Goal: Information Seeking & Learning: Learn about a topic

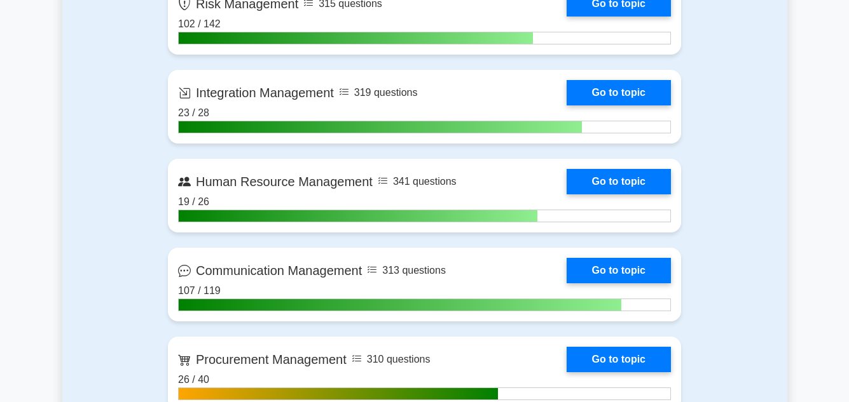
scroll to position [992, 0]
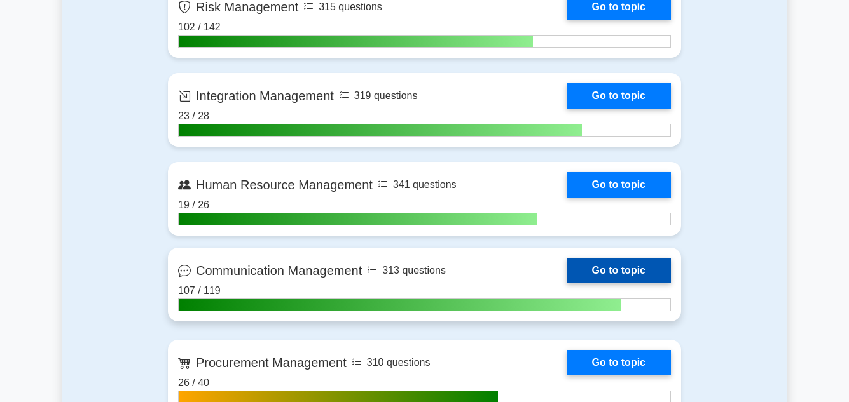
click at [567, 261] on link "Go to topic" at bounding box center [619, 270] width 104 height 25
click at [567, 258] on link "Go to topic" at bounding box center [619, 270] width 104 height 25
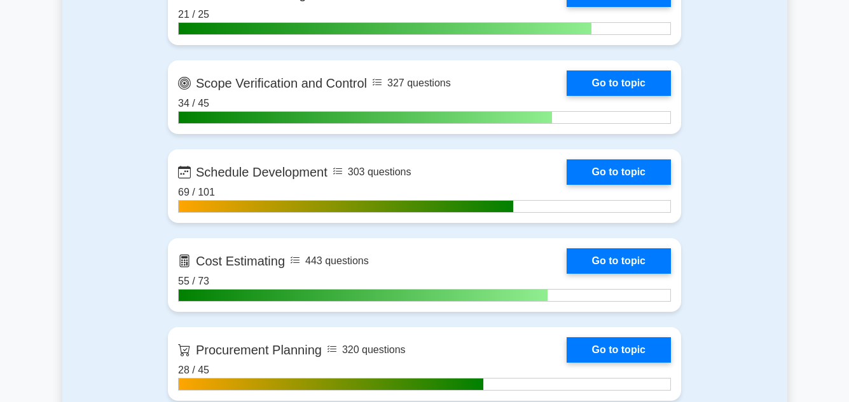
scroll to position [1424, 0]
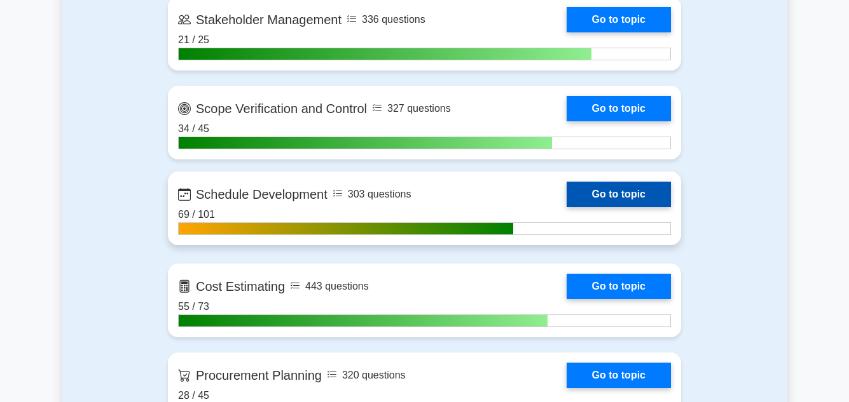
click at [634, 193] on link "Go to topic" at bounding box center [619, 194] width 104 height 25
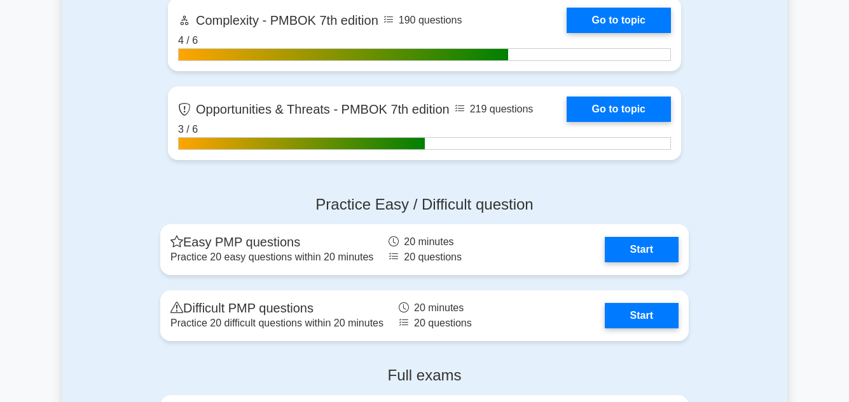
scroll to position [3968, 0]
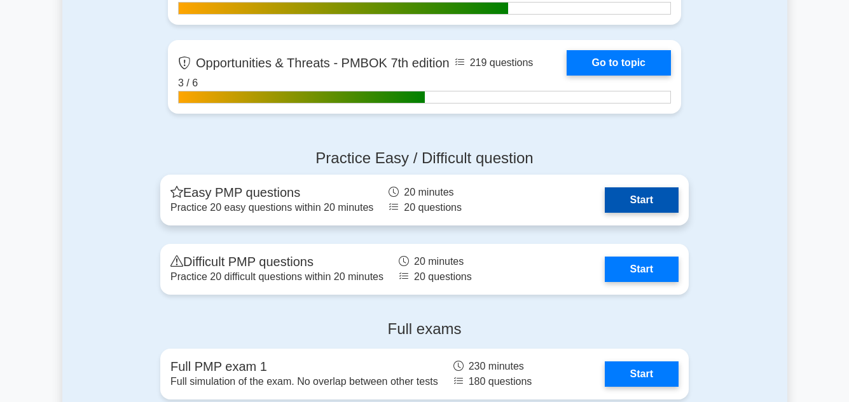
click at [638, 203] on link "Start" at bounding box center [642, 200] width 74 height 25
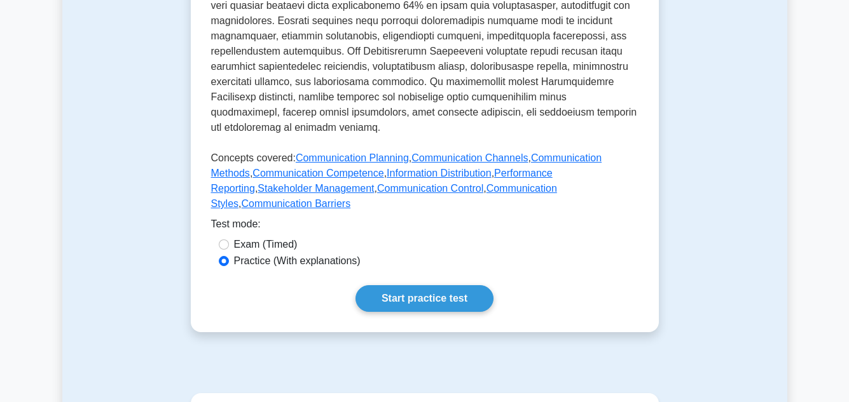
scroll to position [610, 0]
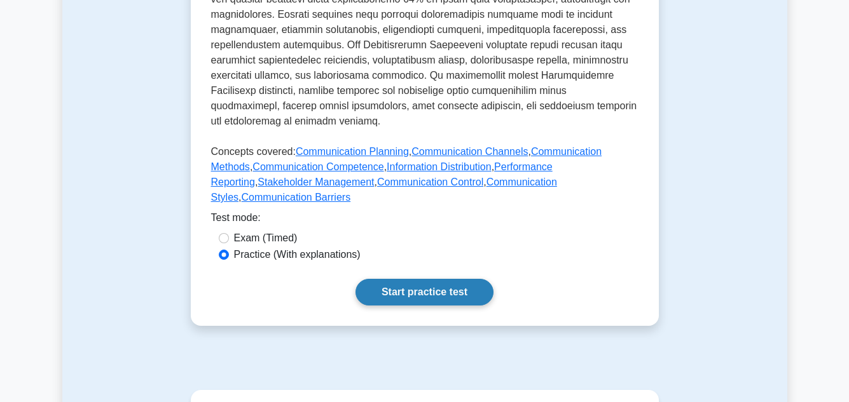
click at [404, 279] on link "Start practice test" at bounding box center [424, 292] width 138 height 27
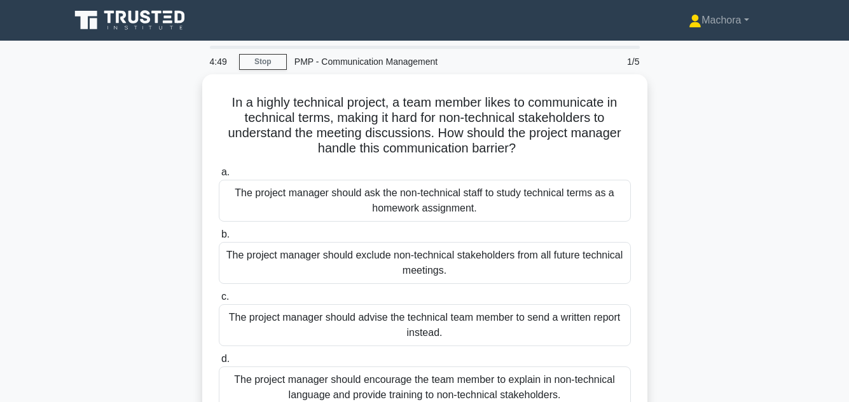
click at [739, 180] on div "In a highly technical project, a team member likes to communicate in technical …" at bounding box center [424, 268] width 725 height 388
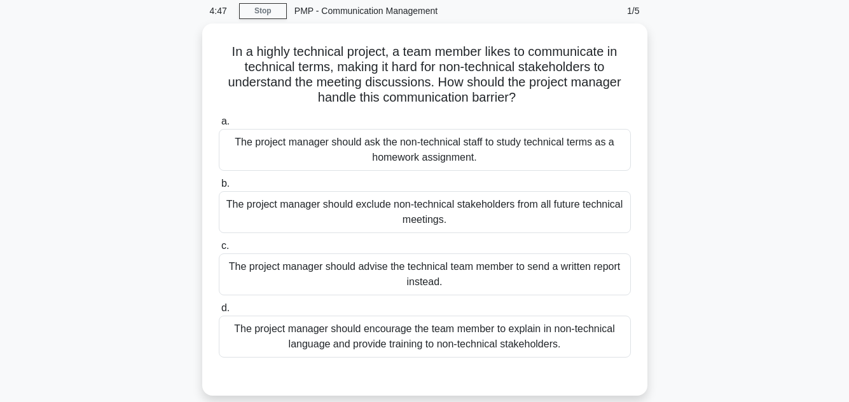
scroll to position [127, 0]
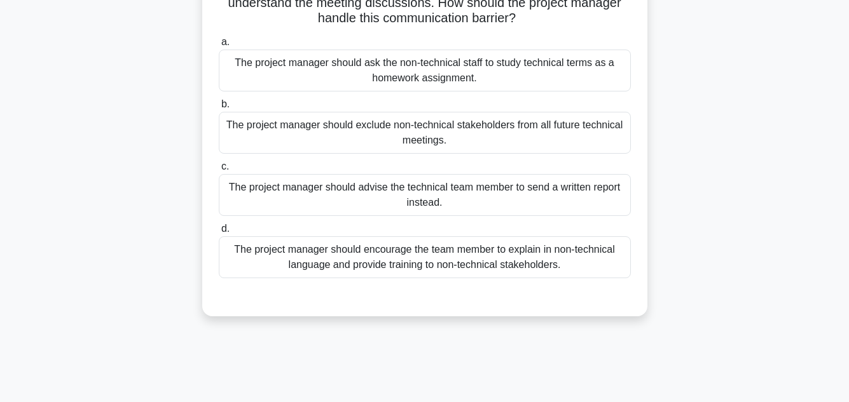
click at [486, 249] on div "The project manager should encourage the team member to explain in non-technica…" at bounding box center [425, 258] width 412 height 42
click at [219, 233] on input "d. The project manager should encourage the team member to explain in non-techn…" at bounding box center [219, 229] width 0 height 8
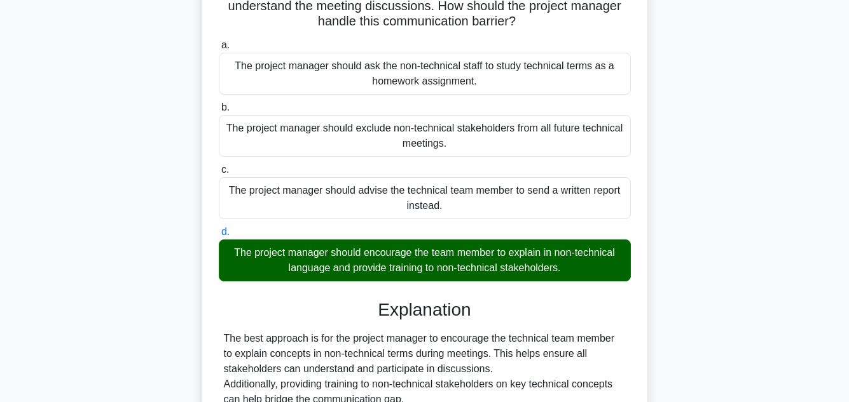
click at [760, 244] on div "In a highly technical project, a team member likes to communicate in technical …" at bounding box center [424, 299] width 725 height 704
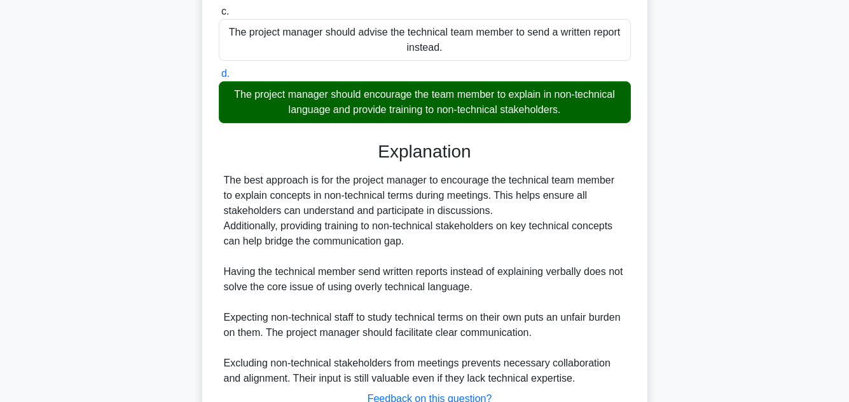
scroll to position [382, 0]
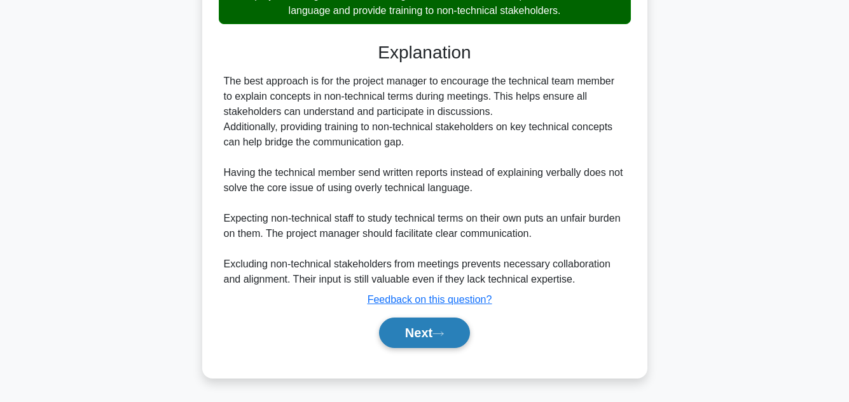
click at [403, 331] on button "Next" at bounding box center [424, 333] width 91 height 31
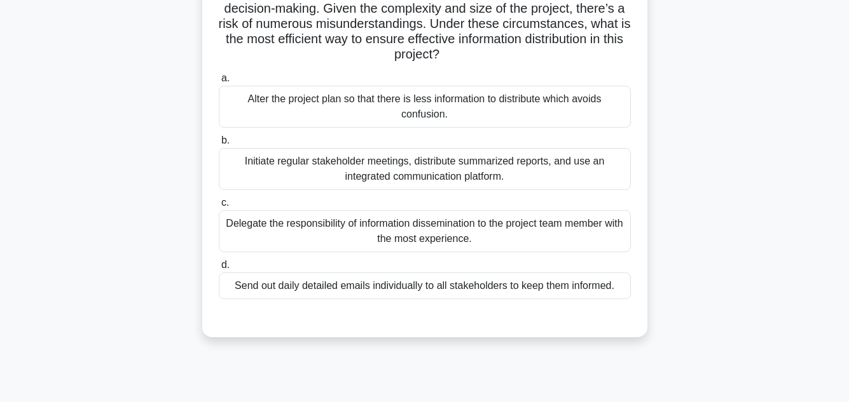
scroll to position [127, 0]
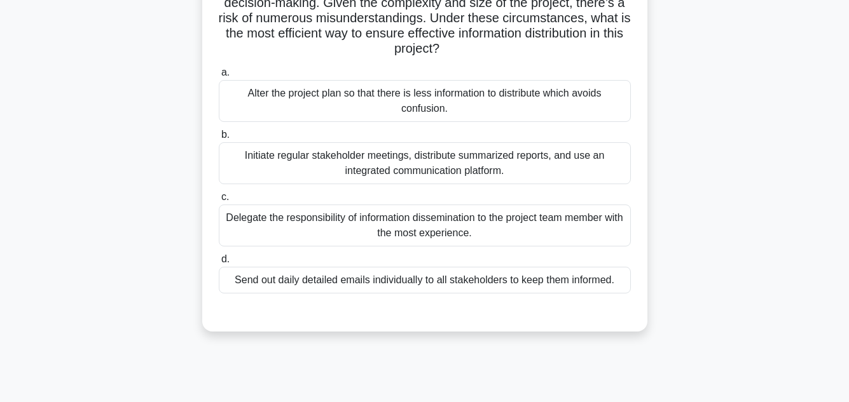
click at [575, 155] on div "Initiate regular stakeholder meetings, distribute summarized reports, and use a…" at bounding box center [425, 163] width 412 height 42
click at [219, 139] on input "b. Initiate regular stakeholder meetings, distribute summarized reports, and us…" at bounding box center [219, 135] width 0 height 8
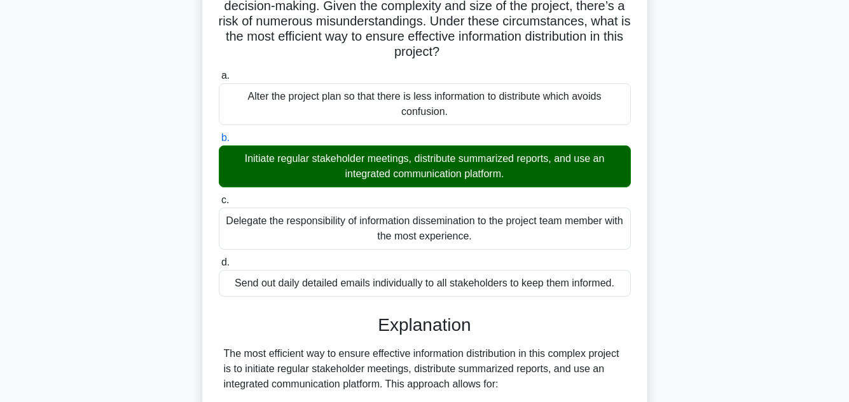
click at [807, 168] on main "4:03 Stop PMP - Communication Management 2/5 As a project manager, you've notic…" at bounding box center [424, 316] width 849 height 804
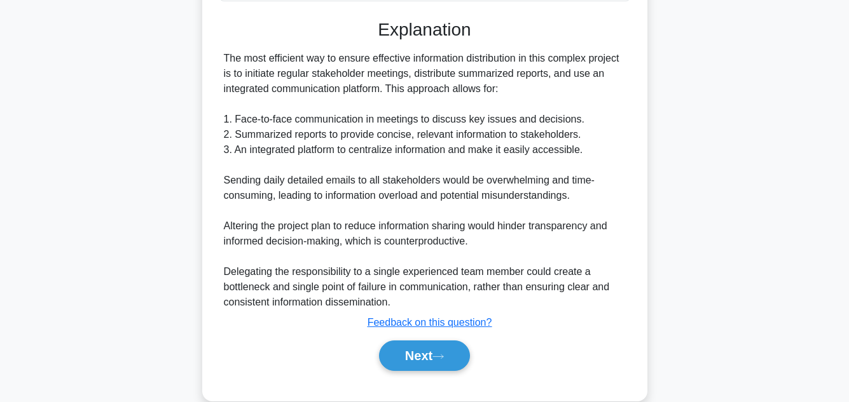
scroll to position [443, 0]
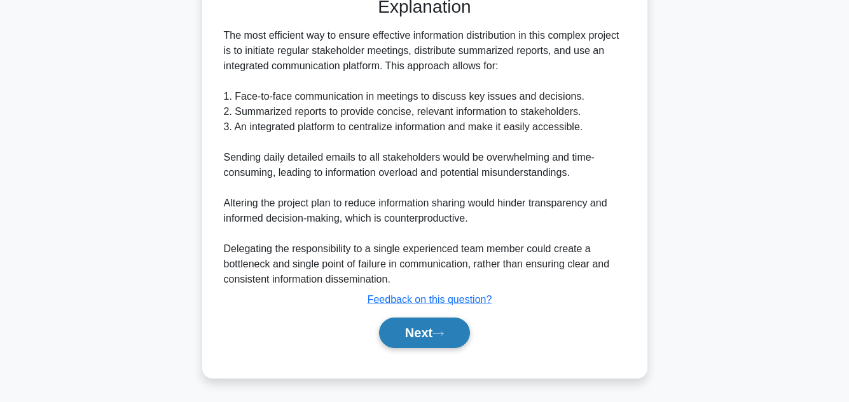
click at [426, 329] on button "Next" at bounding box center [424, 333] width 91 height 31
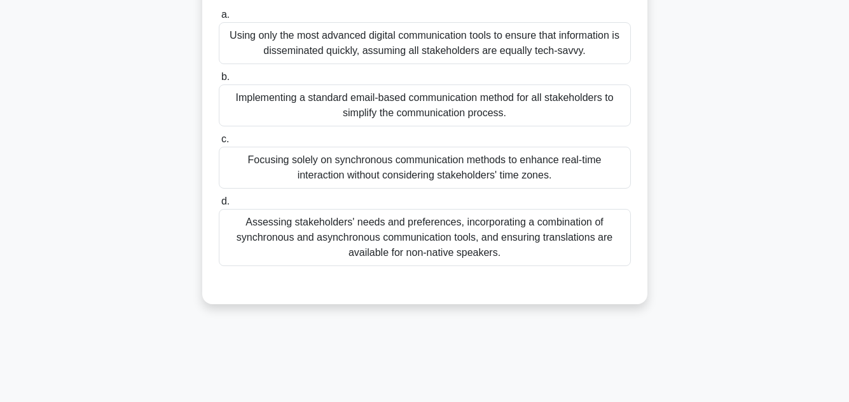
scroll to position [284, 0]
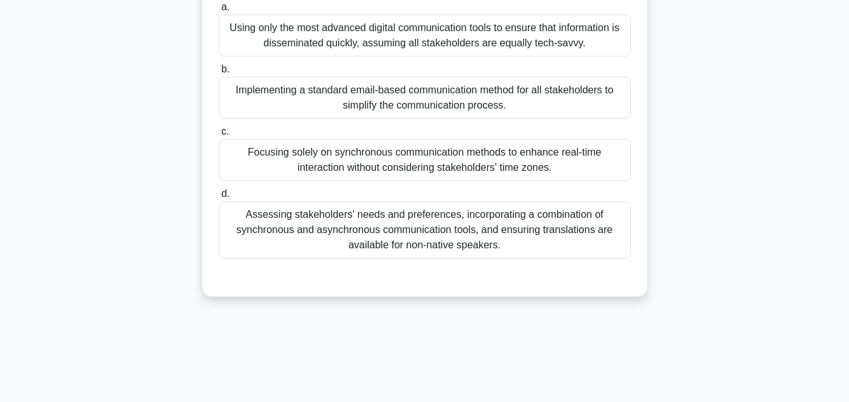
click at [518, 221] on div "Assessing stakeholders' needs and preferences, incorporating a combination of s…" at bounding box center [425, 230] width 412 height 57
click at [219, 198] on input "d. Assessing stakeholders' needs and preferences, incorporating a combination o…" at bounding box center [219, 194] width 0 height 8
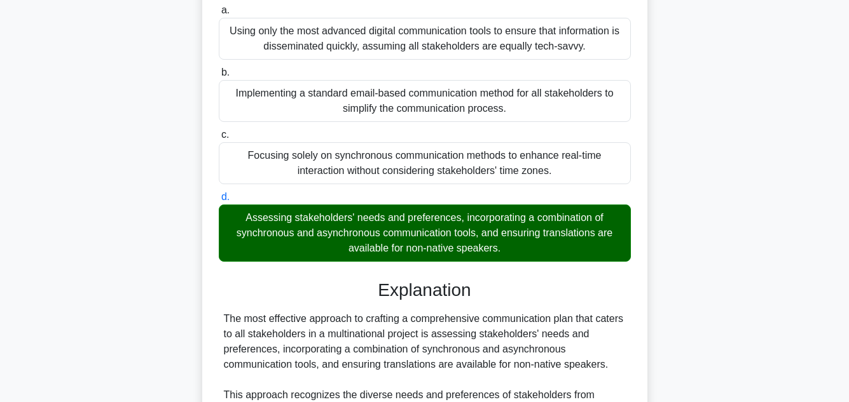
click at [746, 205] on div "In the complex environment of project management, effective communication plann…" at bounding box center [424, 302] width 725 height 1024
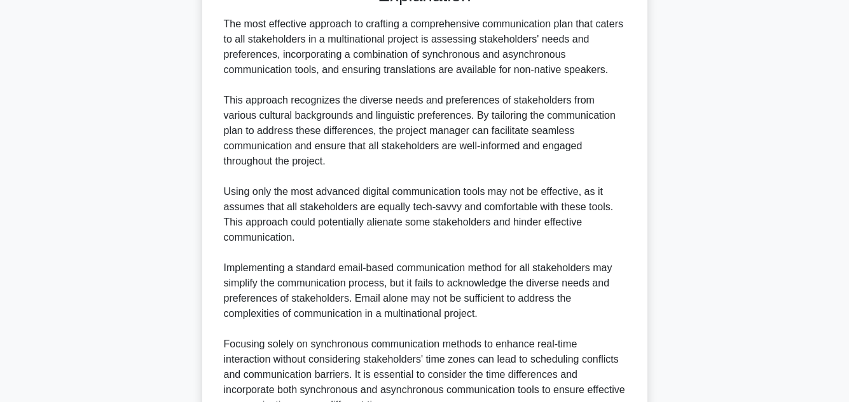
scroll to position [687, 0]
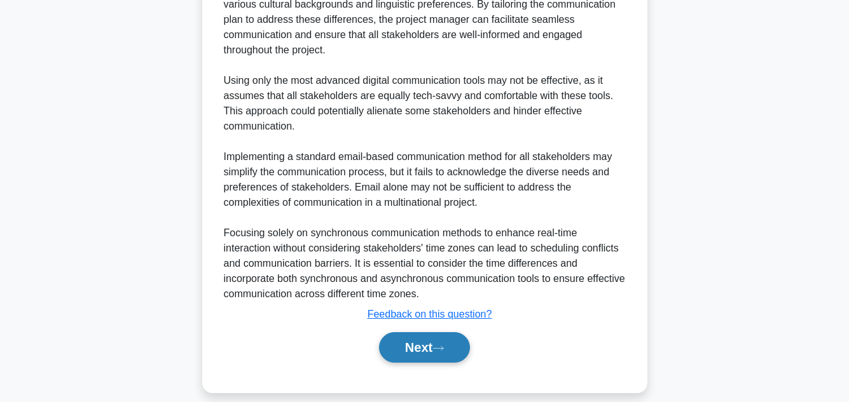
click at [421, 334] on button "Next" at bounding box center [424, 348] width 91 height 31
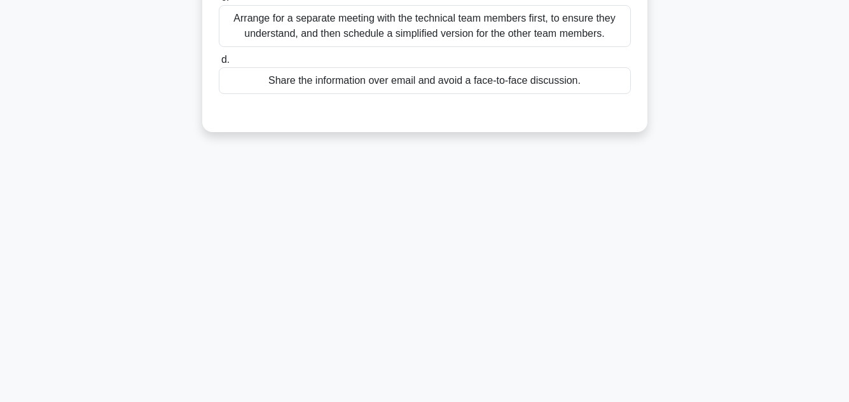
click at [733, 202] on div "2:55 Stop PMP - Communication Management 4/5 A project manager has scheduled a …" at bounding box center [424, 80] width 725 height 636
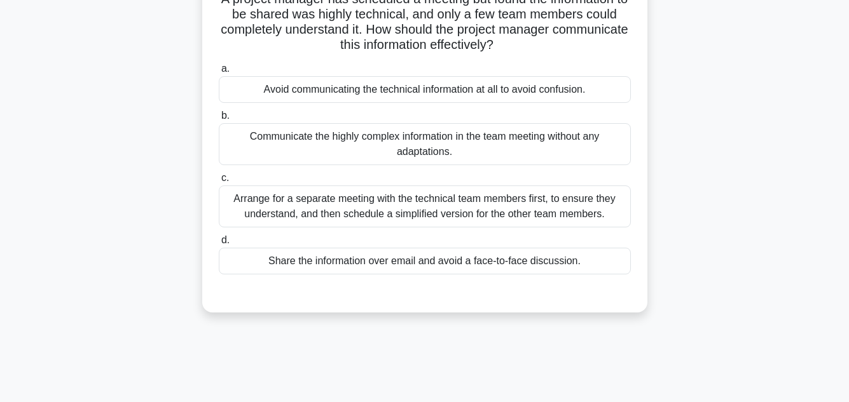
scroll to position [102, 0]
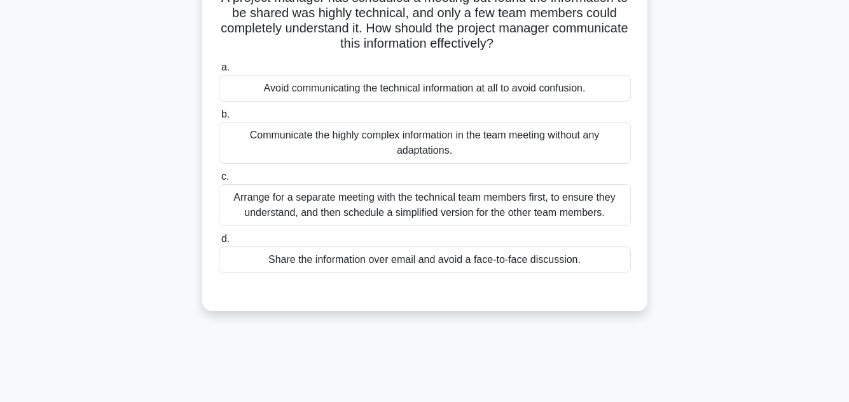
click at [568, 209] on div "Arrange for a separate meeting with the technical team members first, to ensure…" at bounding box center [425, 205] width 412 height 42
click at [219, 181] on input "c. Arrange for a separate meeting with the technical team members first, to ens…" at bounding box center [219, 177] width 0 height 8
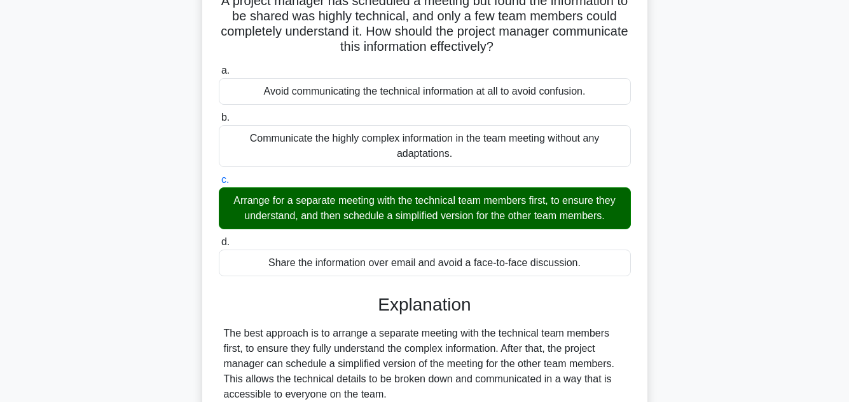
click at [219, 238] on input "d. Share the information over email and avoid a face-to-face discussion." at bounding box center [219, 242] width 0 height 8
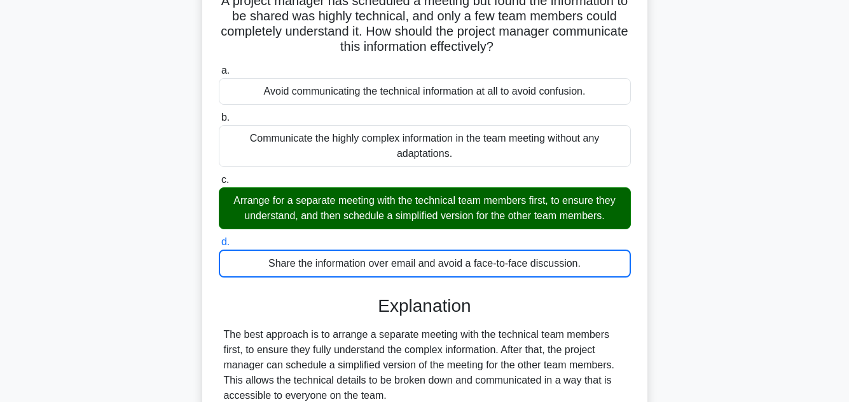
click at [219, 67] on input "a. Avoid communicating the technical information at all to avoid confusion." at bounding box center [219, 71] width 0 height 8
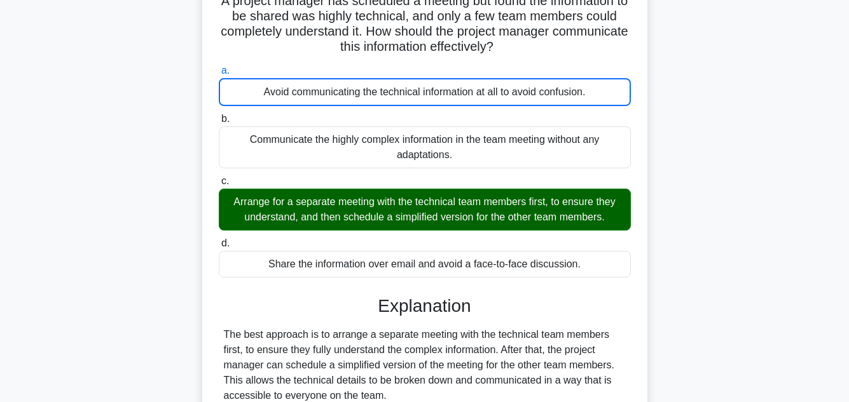
click at [219, 115] on input "b. Communicate the highly complex information in the team meeting without any a…" at bounding box center [219, 119] width 0 height 8
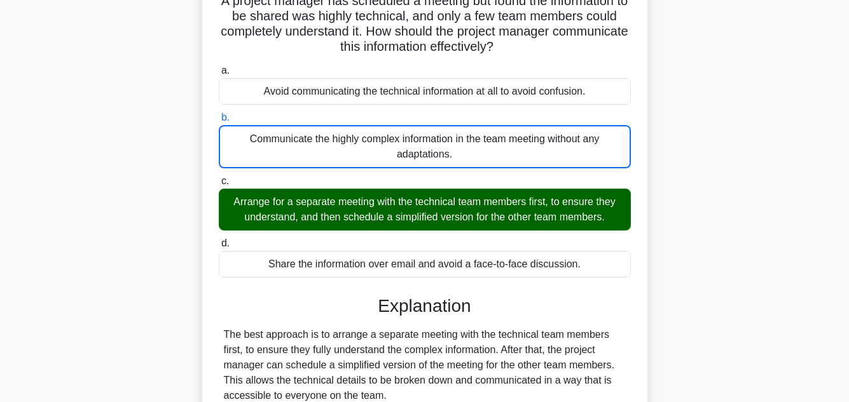
click at [219, 177] on input "c. Arrange for a separate meeting with the technical team members first, to ens…" at bounding box center [219, 181] width 0 height 8
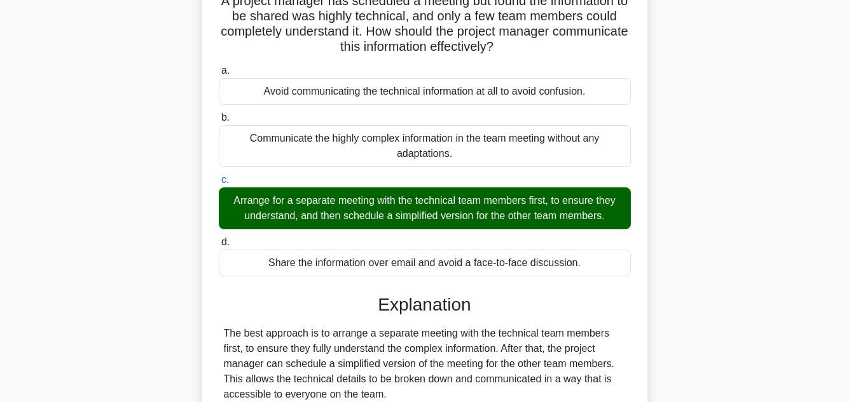
click at [219, 238] on input "d. Share the information over email and avoid a face-to-face discussion." at bounding box center [219, 242] width 0 height 8
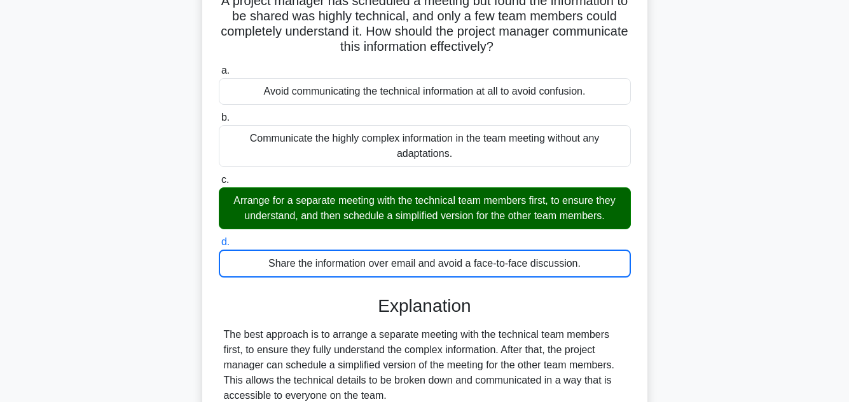
click at [219, 67] on input "a. Avoid communicating the technical information at all to avoid confusion." at bounding box center [219, 71] width 0 height 8
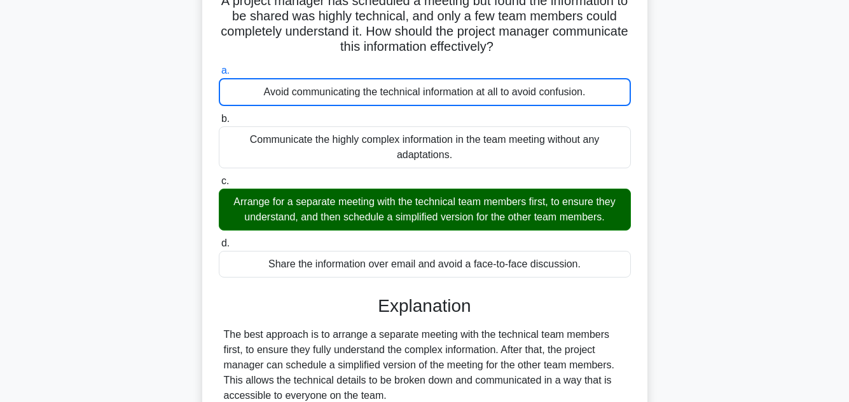
click at [219, 115] on input "b. Communicate the highly complex information in the team meeting without any a…" at bounding box center [219, 119] width 0 height 8
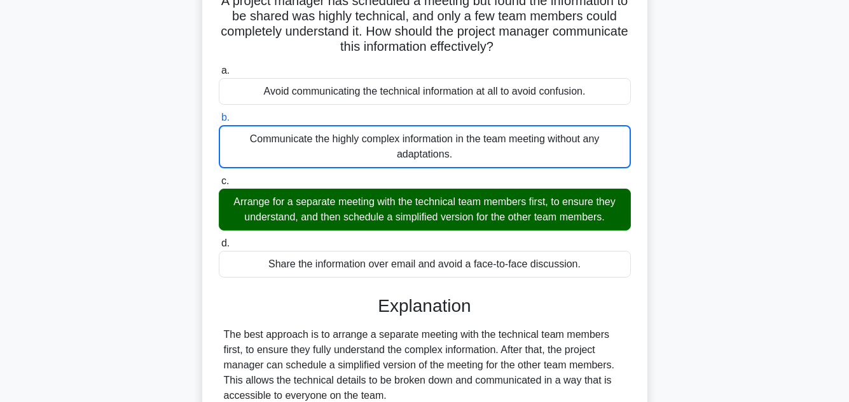
click at [219, 177] on input "c. Arrange for a separate meeting with the technical team members first, to ens…" at bounding box center [219, 181] width 0 height 8
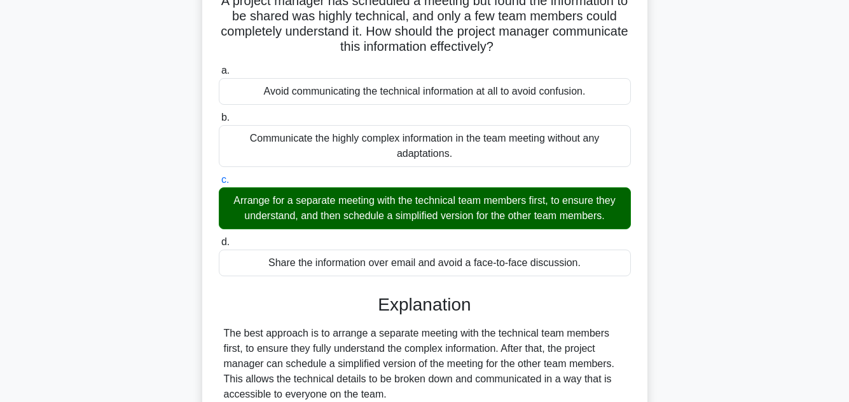
click at [219, 238] on input "d. Share the information over email and avoid a face-to-face discussion." at bounding box center [219, 242] width 0 height 8
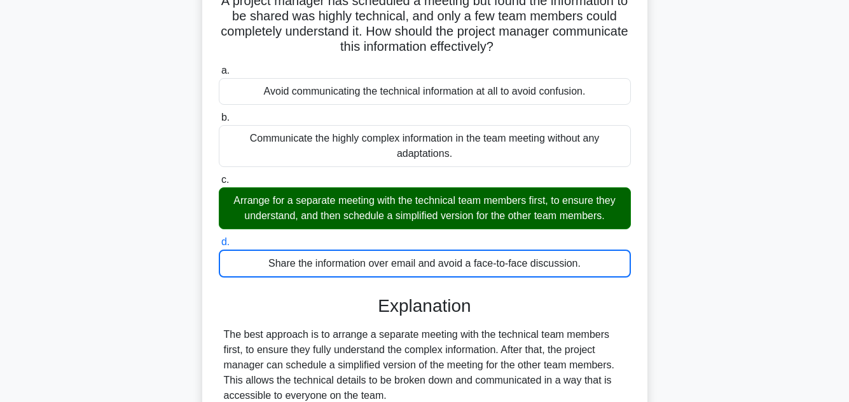
click at [219, 67] on input "a. Avoid communicating the technical information at all to avoid confusion." at bounding box center [219, 71] width 0 height 8
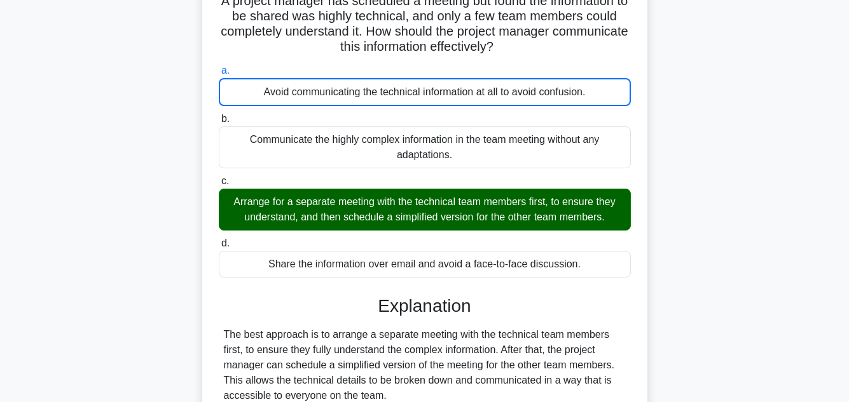
click at [219, 115] on input "b. Communicate the highly complex information in the team meeting without any a…" at bounding box center [219, 119] width 0 height 8
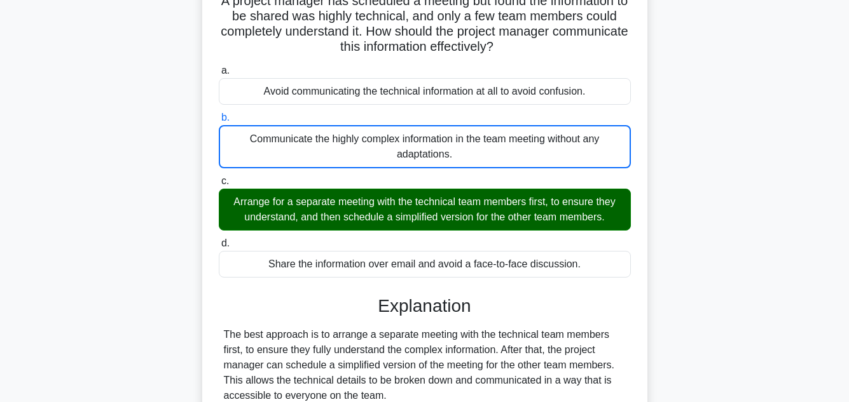
click at [219, 177] on input "c. Arrange for a separate meeting with the technical team members first, to ens…" at bounding box center [219, 181] width 0 height 8
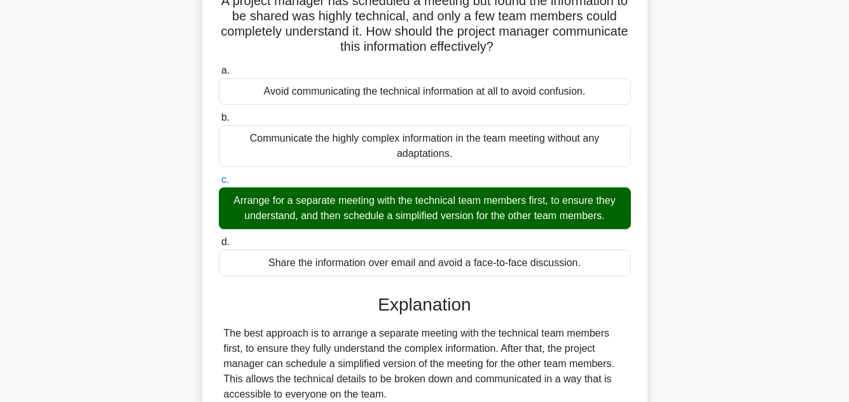
click at [219, 238] on input "d. Share the information over email and avoid a face-to-face discussion." at bounding box center [219, 242] width 0 height 8
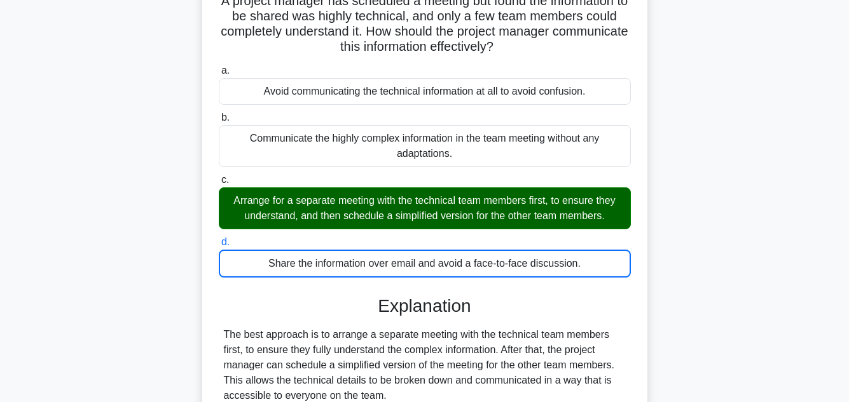
click at [219, 67] on input "a. Avoid communicating the technical information at all to avoid confusion." at bounding box center [219, 71] width 0 height 8
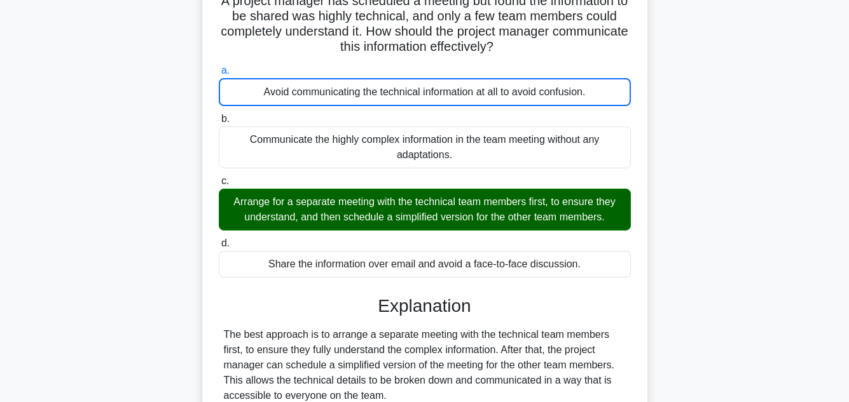
click at [219, 115] on input "b. Communicate the highly complex information in the team meeting without any a…" at bounding box center [219, 119] width 0 height 8
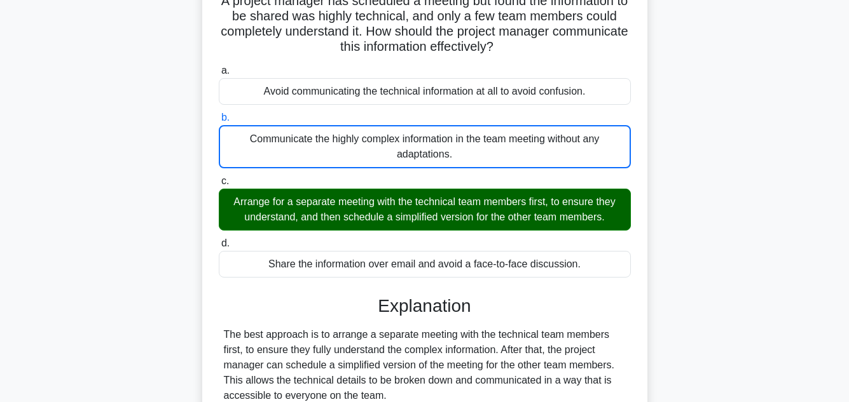
click at [219, 177] on input "c. Arrange for a separate meeting with the technical team members first, to ens…" at bounding box center [219, 181] width 0 height 8
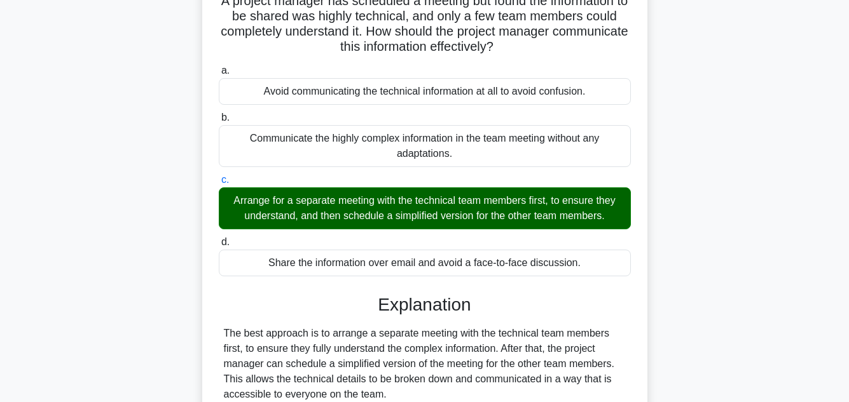
click at [219, 238] on input "d. Share the information over email and avoid a face-to-face discussion." at bounding box center [219, 242] width 0 height 8
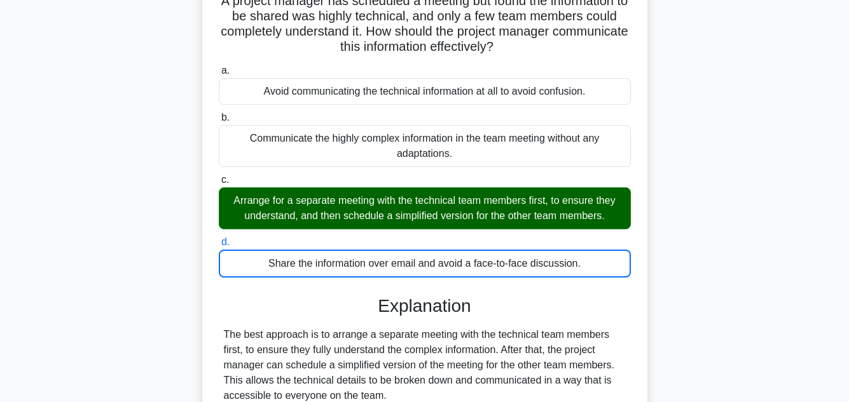
click at [219, 67] on input "a. Avoid communicating the technical information at all to avoid confusion." at bounding box center [219, 71] width 0 height 8
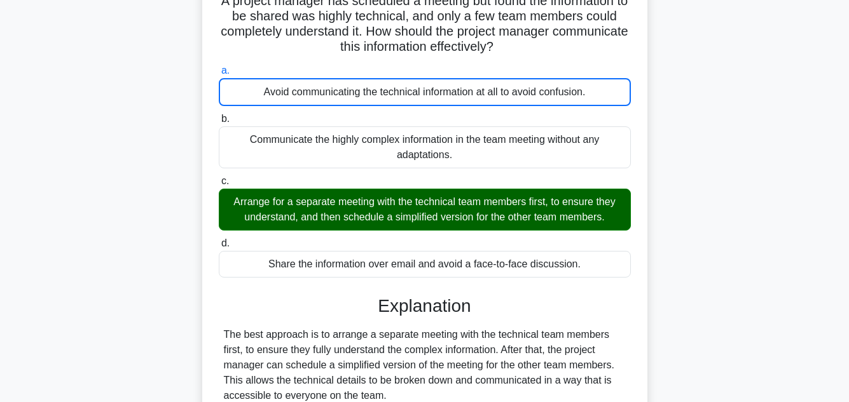
click at [219, 115] on input "b. Communicate the highly complex information in the team meeting without any a…" at bounding box center [219, 119] width 0 height 8
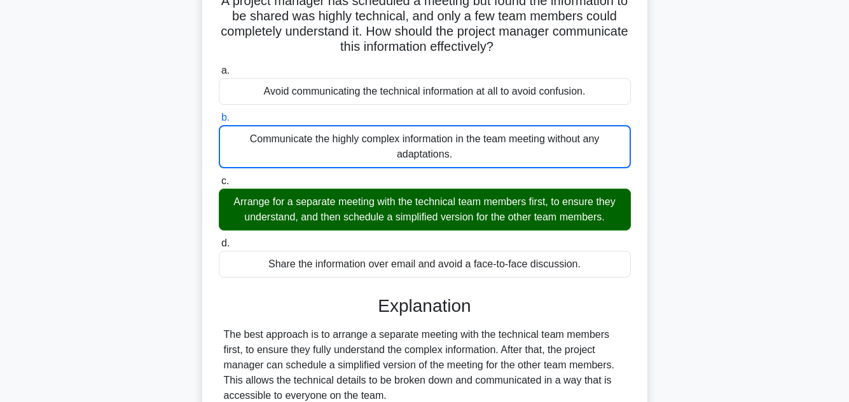
click at [219, 177] on input "c. Arrange for a separate meeting with the technical team members first, to ens…" at bounding box center [219, 181] width 0 height 8
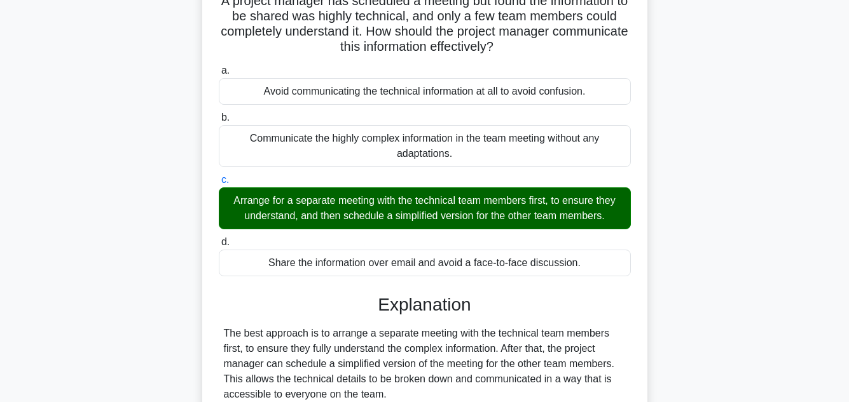
click at [219, 238] on input "d. Share the information over email and avoid a face-to-face discussion." at bounding box center [219, 242] width 0 height 8
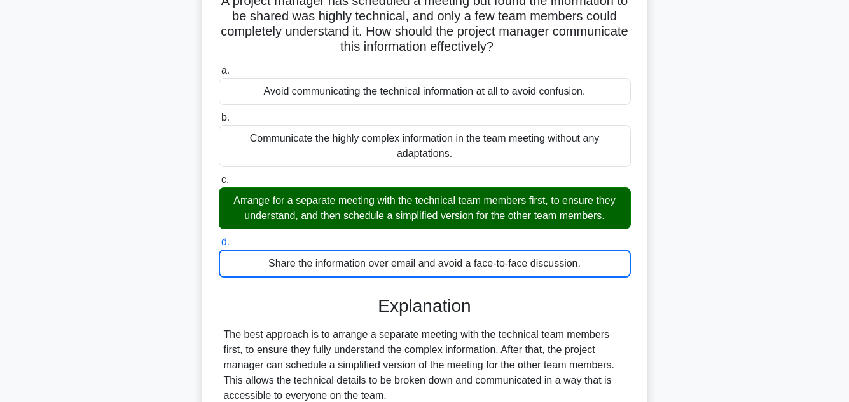
click at [219, 67] on input "a. Avoid communicating the technical information at all to avoid confusion." at bounding box center [219, 71] width 0 height 8
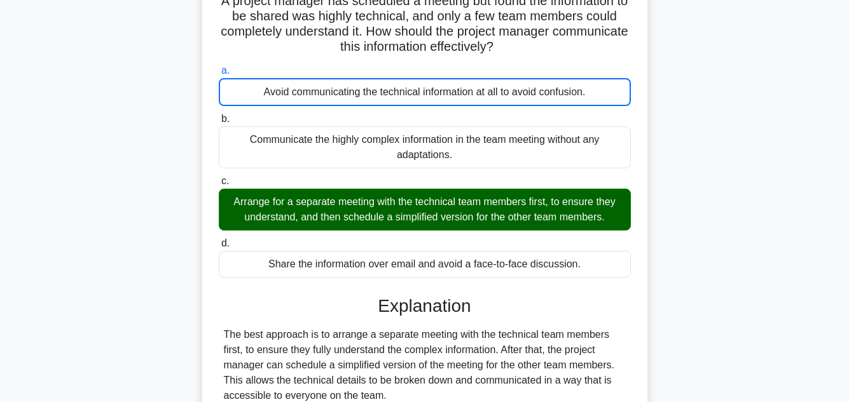
click at [787, 111] on main "2:17 Stop PMP - Communication Management 4/5 A project manager has scheduled a …" at bounding box center [424, 273] width 849 height 668
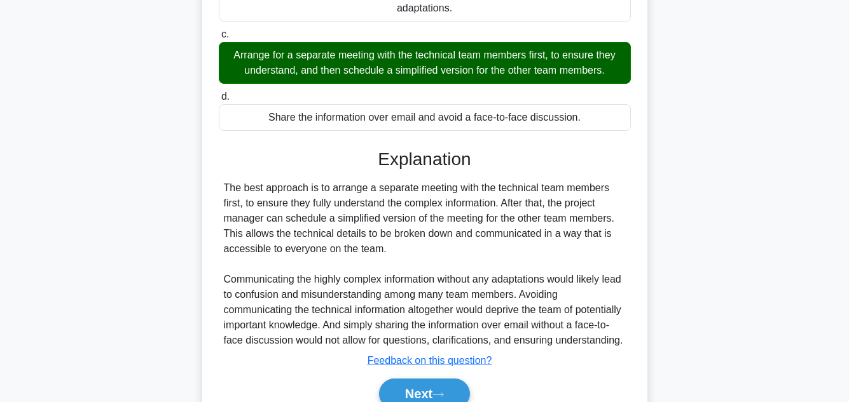
scroll to position [322, 0]
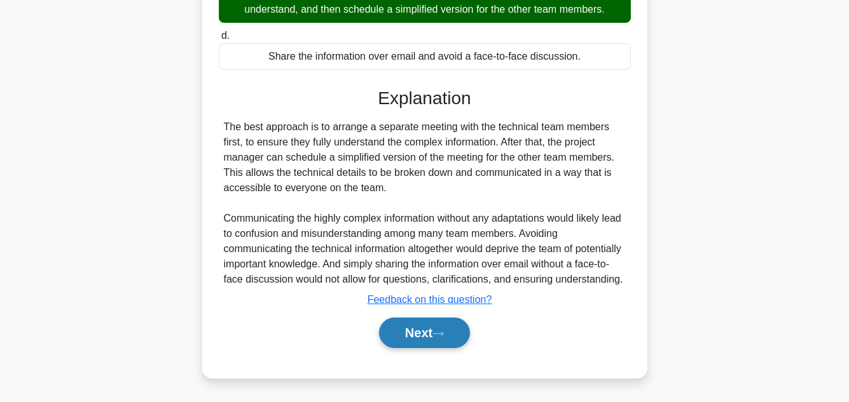
click at [420, 329] on button "Next" at bounding box center [424, 333] width 91 height 31
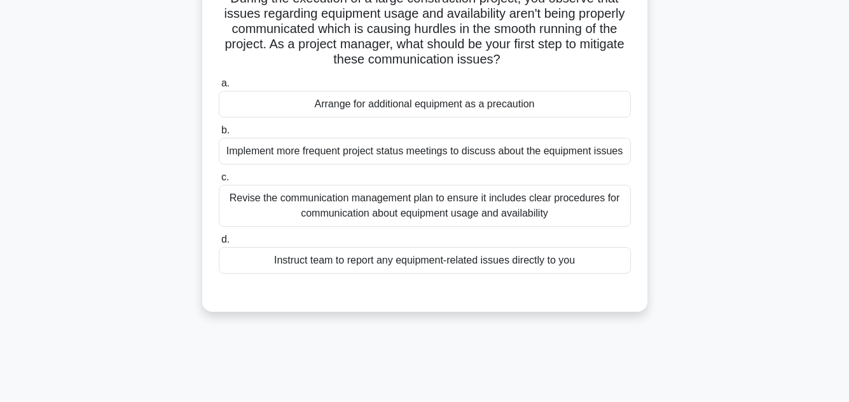
scroll to position [102, 0]
click at [499, 201] on div "Revise the communication management plan to ensure it includes clear procedures…" at bounding box center [425, 205] width 412 height 42
click at [219, 181] on input "c. Revise the communication management plan to ensure it includes clear procedu…" at bounding box center [219, 177] width 0 height 8
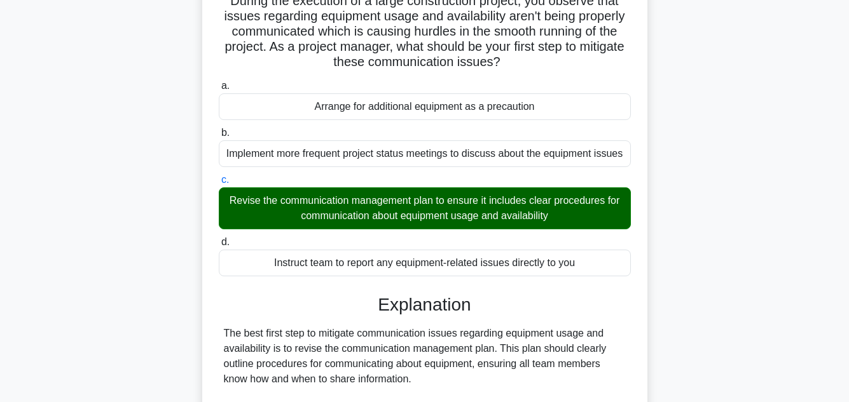
click at [716, 224] on div "During the execution of a large construction project, you observe that issues r…" at bounding box center [424, 325] width 725 height 704
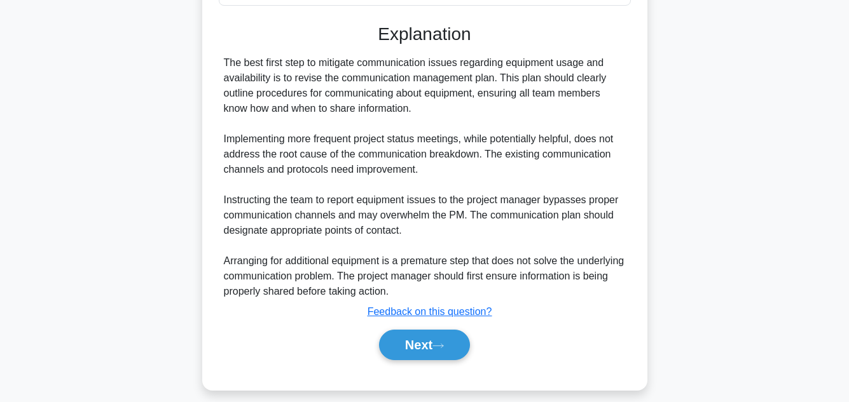
scroll to position [382, 0]
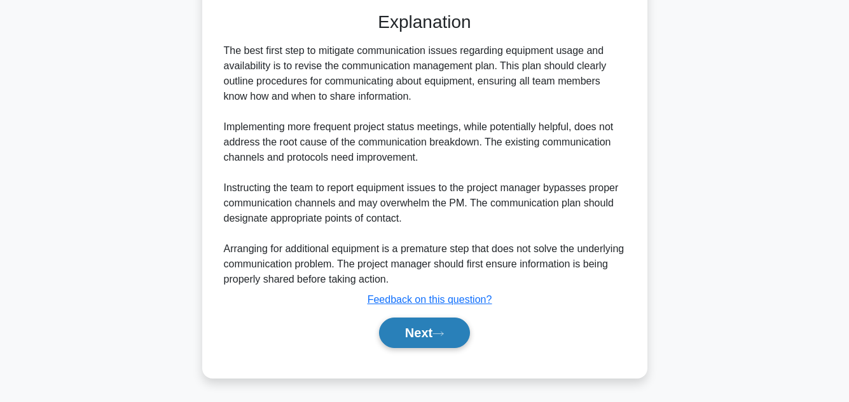
click at [428, 334] on button "Next" at bounding box center [424, 333] width 91 height 31
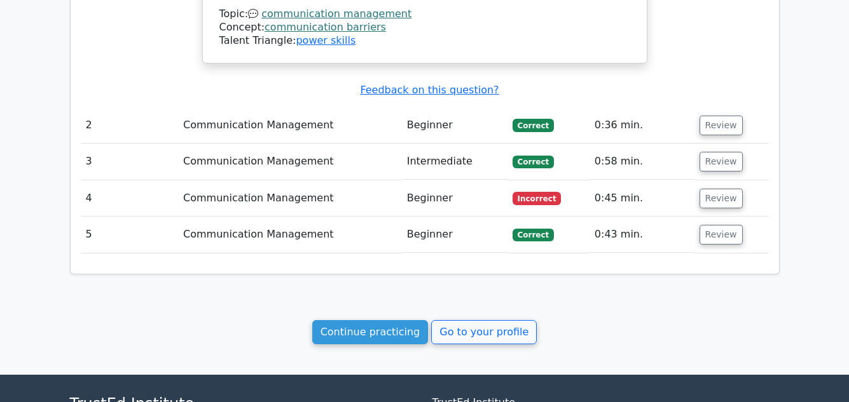
scroll to position [1297, 0]
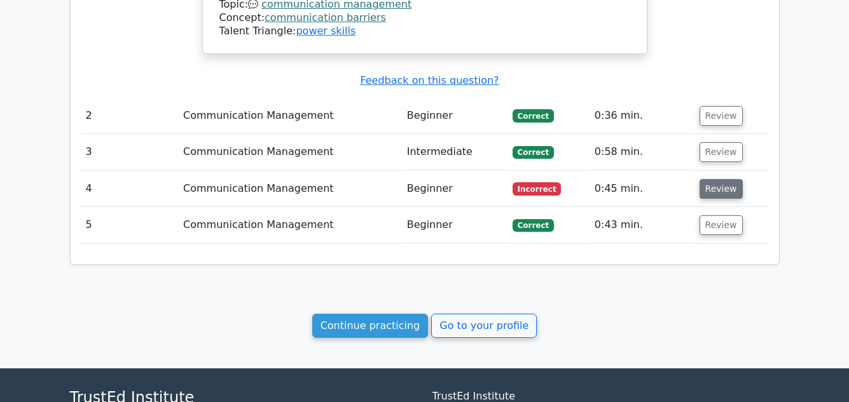
click at [713, 179] on button "Review" at bounding box center [720, 189] width 43 height 20
click at [725, 179] on button "Review" at bounding box center [720, 189] width 43 height 20
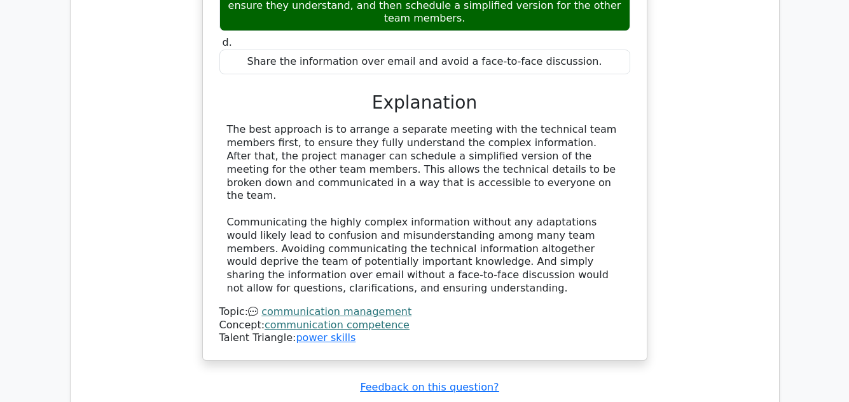
scroll to position [1729, 0]
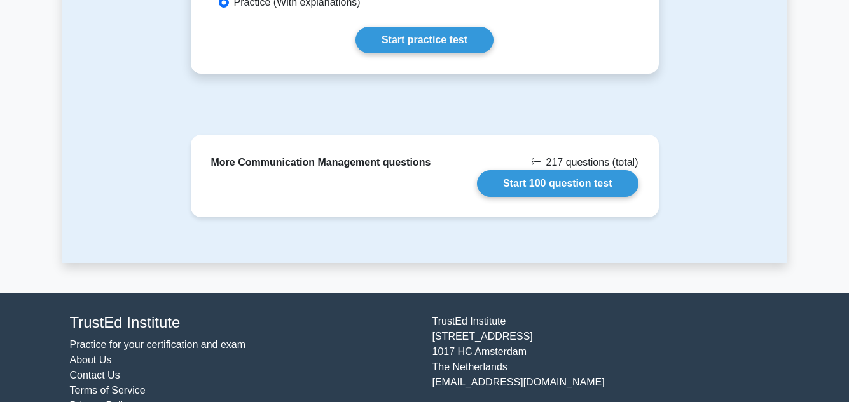
scroll to position [867, 0]
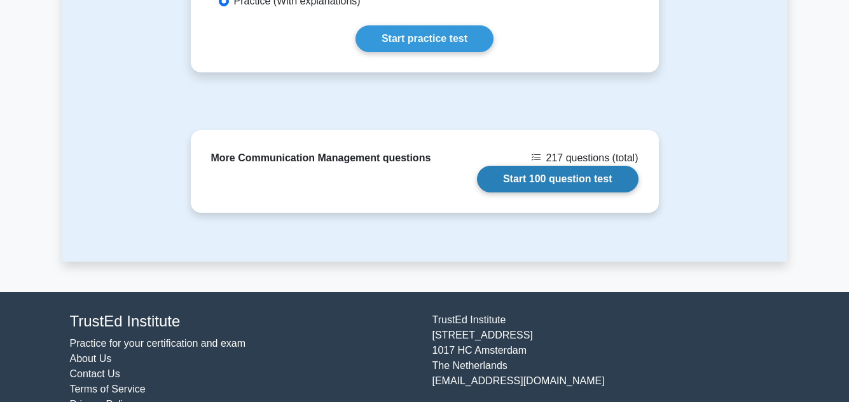
click at [588, 166] on link "Start 100 question test" at bounding box center [558, 179] width 162 height 27
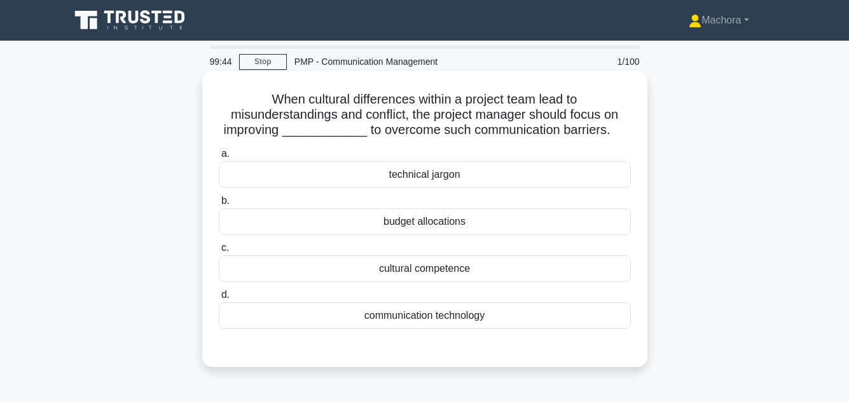
click at [420, 270] on div "cultural competence" at bounding box center [425, 269] width 412 height 27
click at [219, 252] on input "c. cultural competence" at bounding box center [219, 248] width 0 height 8
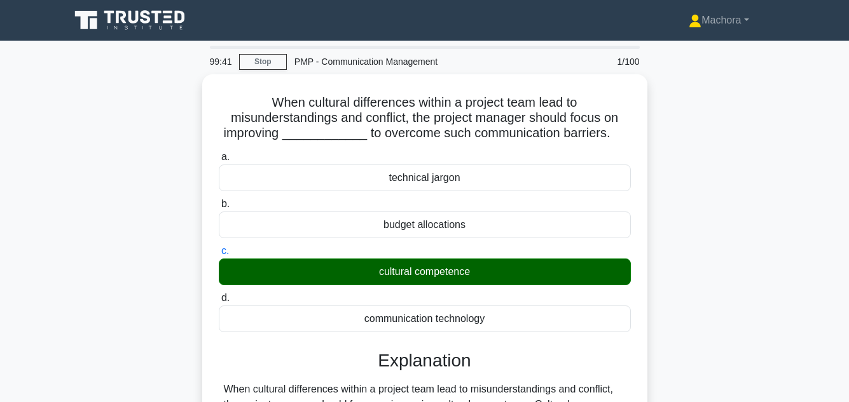
click at [219, 294] on input "d. communication technology" at bounding box center [219, 298] width 0 height 8
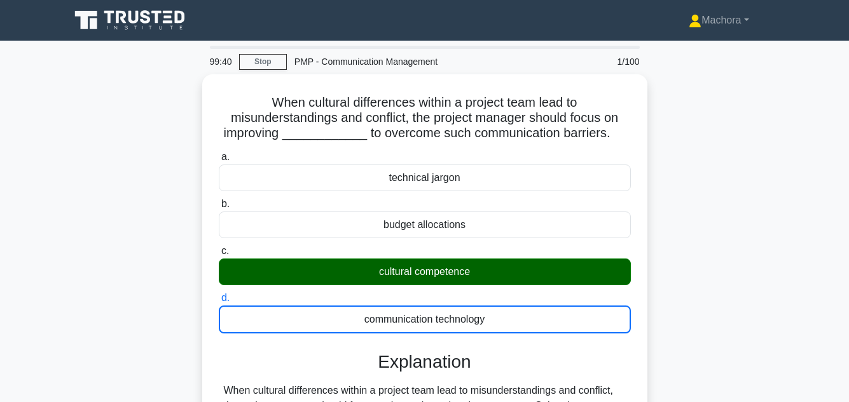
click at [219, 153] on input "a. technical jargon" at bounding box center [219, 157] width 0 height 8
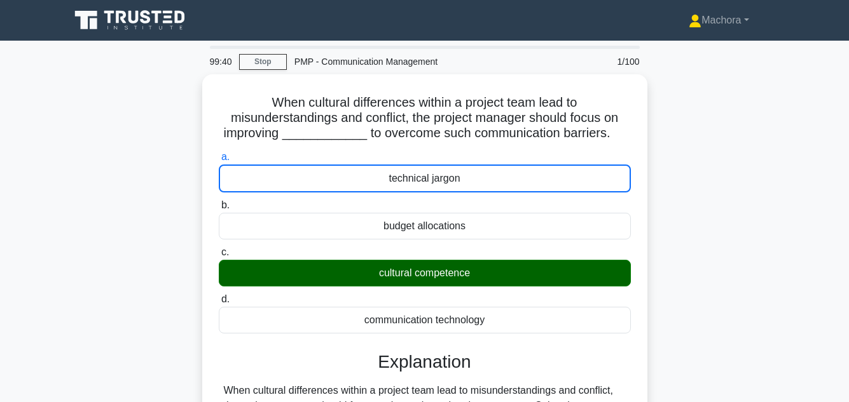
click at [219, 202] on input "b. budget allocations" at bounding box center [219, 206] width 0 height 8
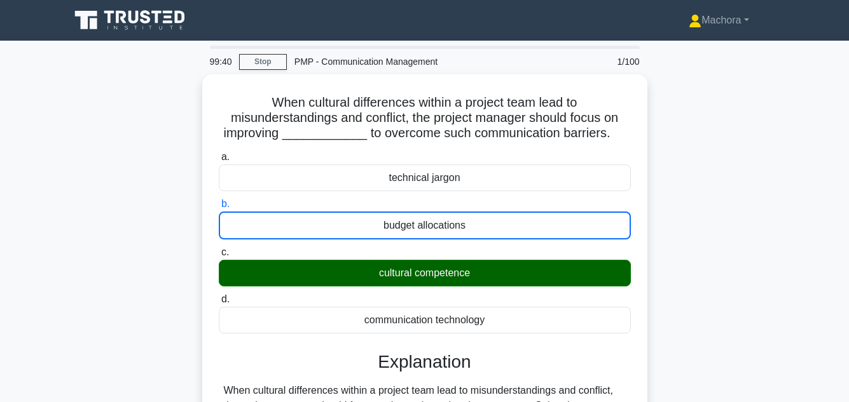
click at [219, 249] on input "c. cultural competence" at bounding box center [219, 253] width 0 height 8
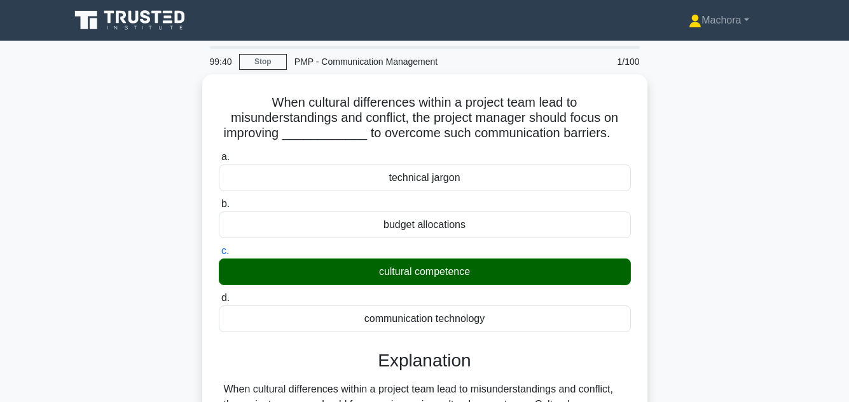
click at [219, 294] on input "d. communication technology" at bounding box center [219, 298] width 0 height 8
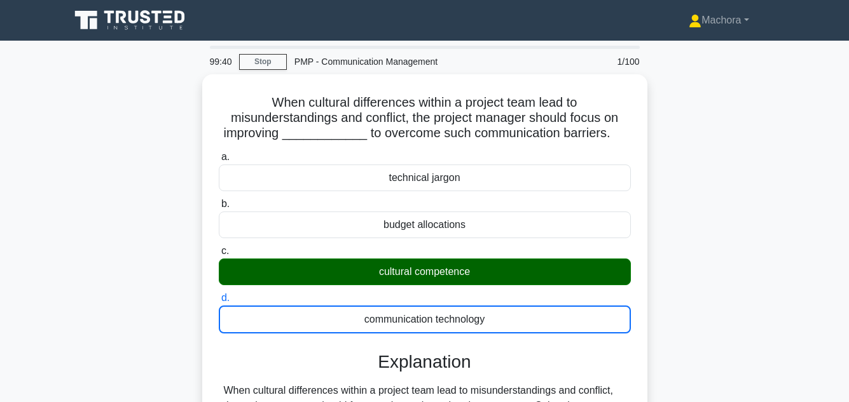
click at [219, 153] on input "a. technical jargon" at bounding box center [219, 157] width 0 height 8
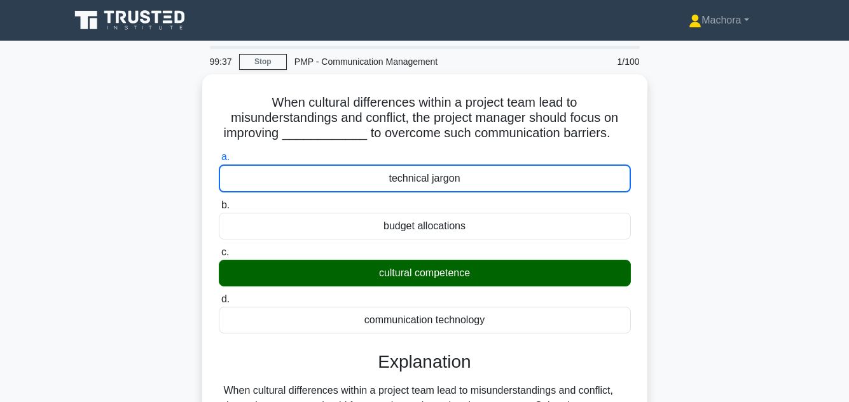
click at [793, 143] on main "99:37 Stop PMP - Communication Management 1/100 When cultural differences withi…" at bounding box center [424, 382] width 849 height 683
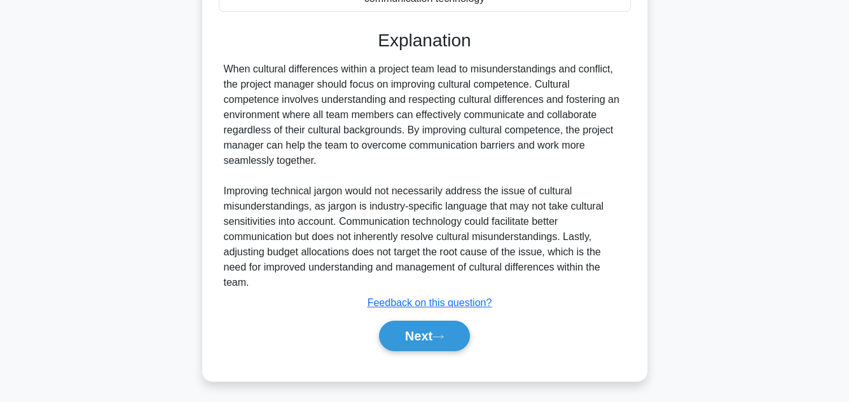
scroll to position [322, 0]
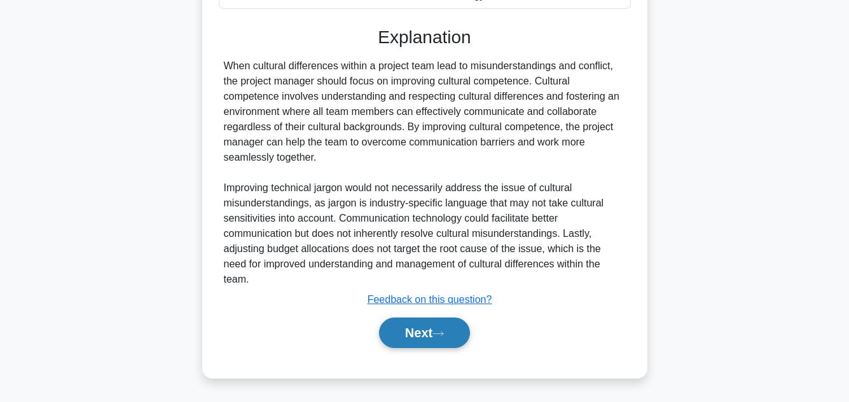
click at [422, 324] on button "Next" at bounding box center [424, 333] width 91 height 31
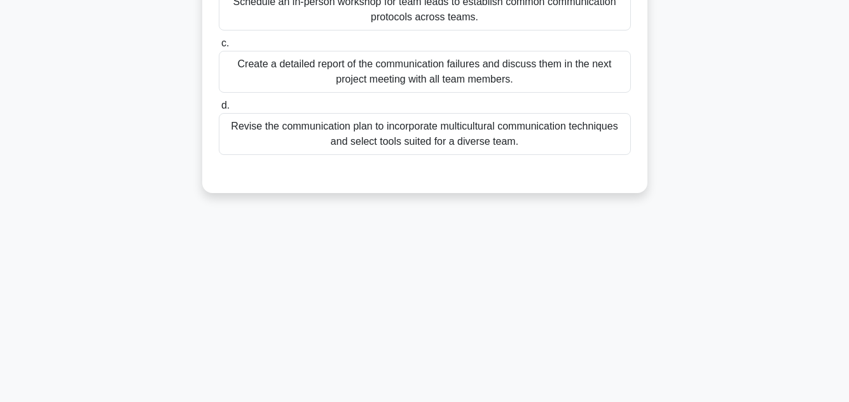
scroll to position [284, 0]
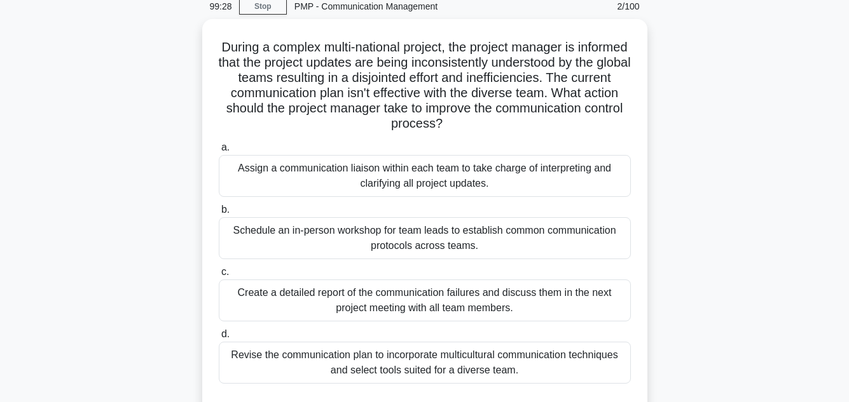
scroll to position [81, 0]
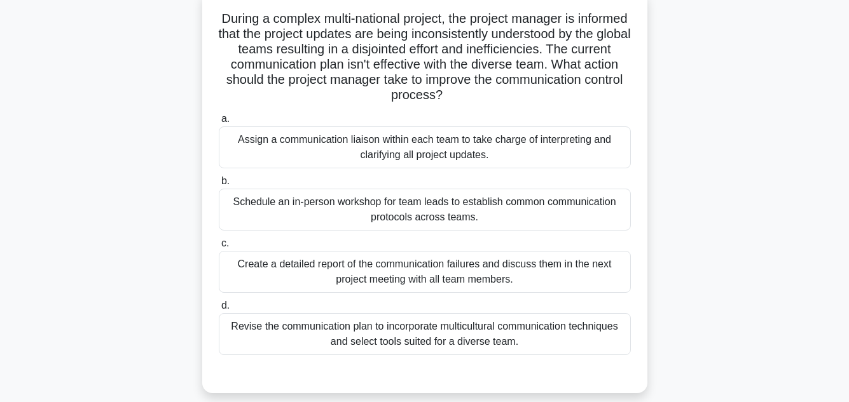
click at [478, 331] on div "Revise the communication plan to incorporate multicultural communication techni…" at bounding box center [425, 334] width 412 height 42
click at [219, 310] on input "d. Revise the communication plan to incorporate multicultural communication tec…" at bounding box center [219, 306] width 0 height 8
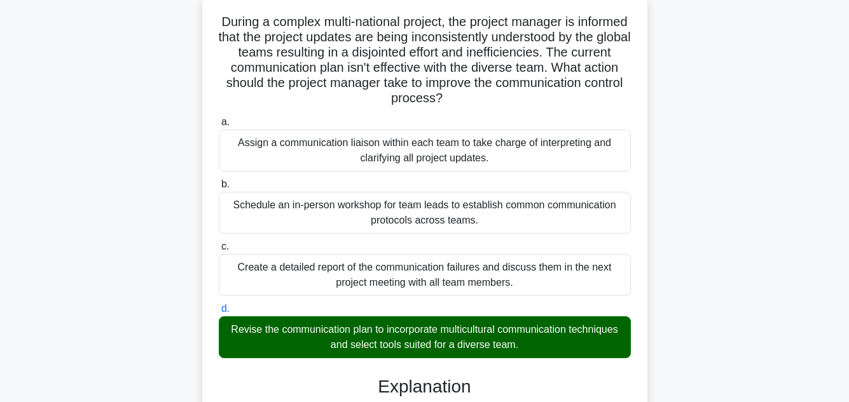
click at [696, 265] on div "During a complex multi-national project, the project manager is informed that t…" at bounding box center [424, 384] width 725 height 780
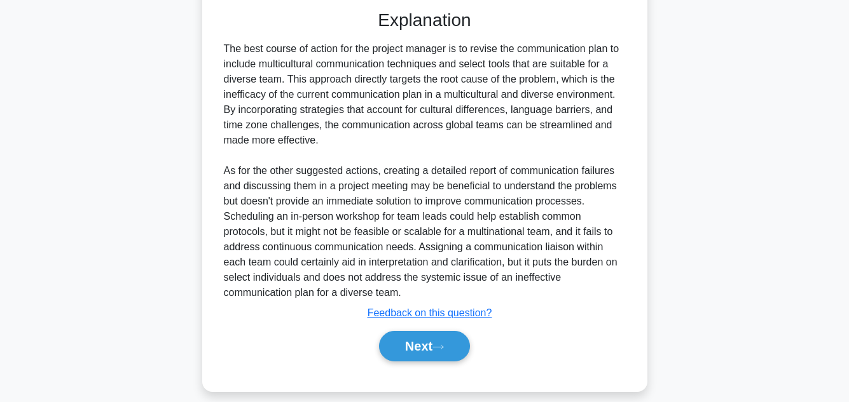
scroll to position [458, 0]
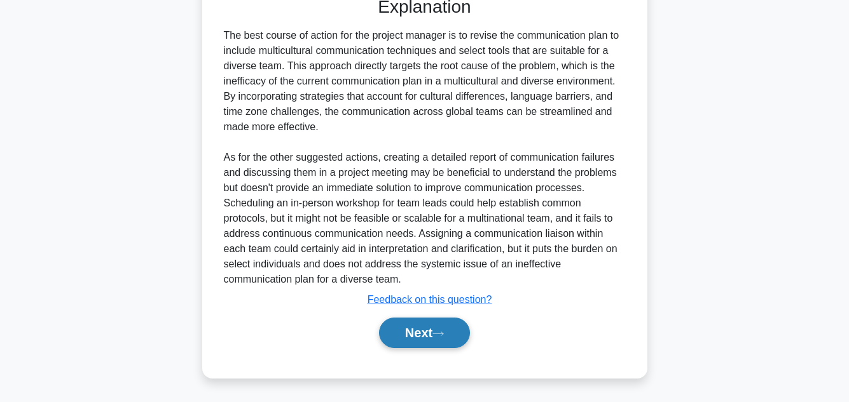
click at [432, 333] on button "Next" at bounding box center [424, 333] width 91 height 31
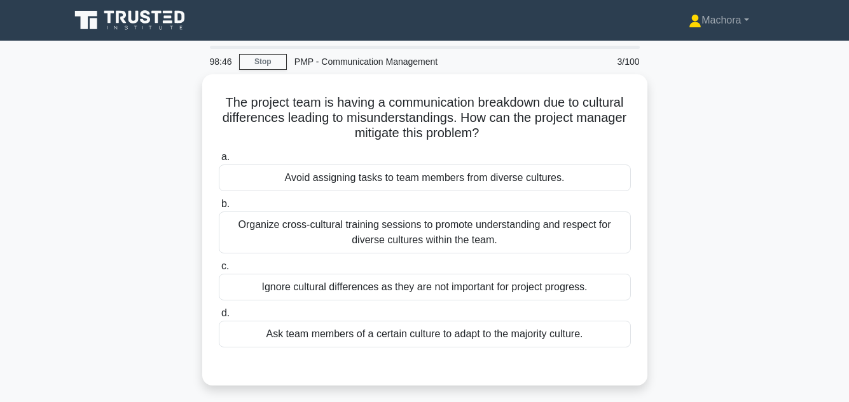
scroll to position [25, 0]
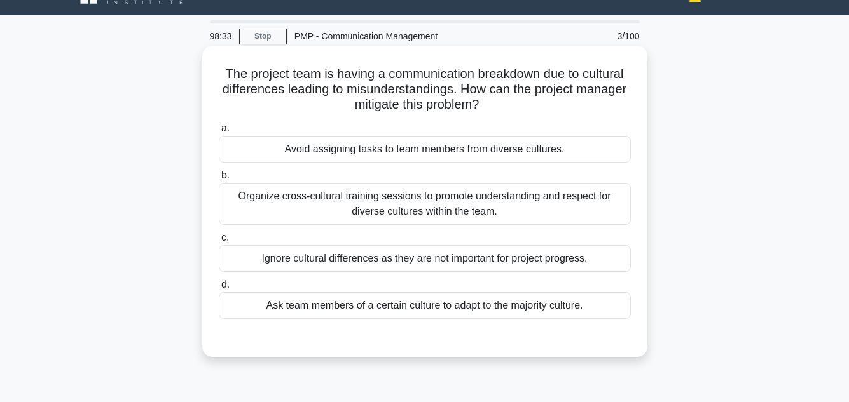
click at [476, 201] on div "Organize cross-cultural training sessions to promote understanding and respect …" at bounding box center [425, 204] width 412 height 42
click at [219, 180] on input "b. Organize cross-cultural training sessions to promote understanding and respe…" at bounding box center [219, 176] width 0 height 8
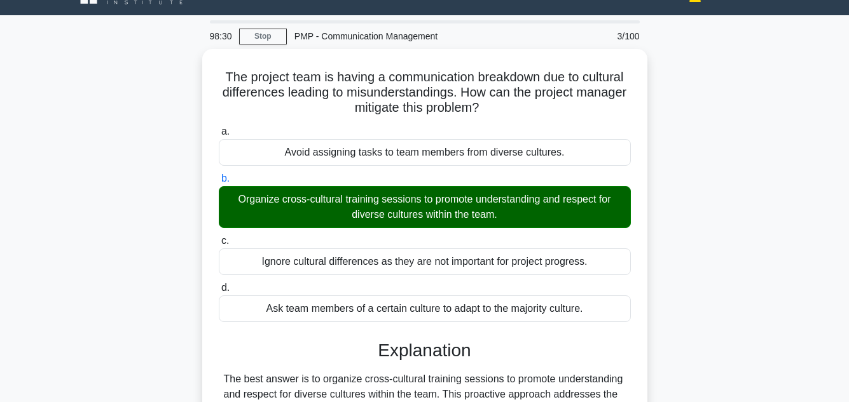
click at [775, 200] on div "The project team is having a communication breakdown due to cultural difference…" at bounding box center [424, 340] width 725 height 582
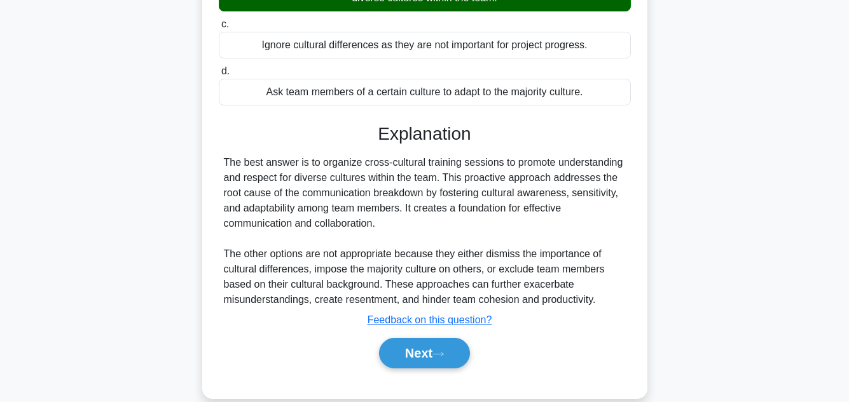
scroll to position [284, 0]
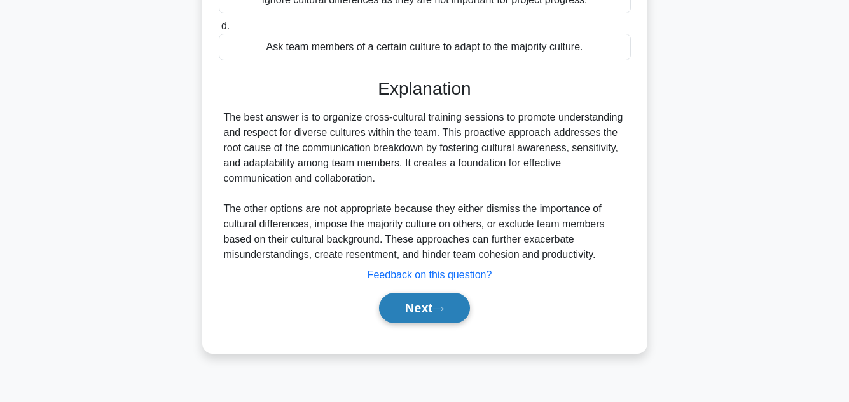
click at [398, 312] on button "Next" at bounding box center [424, 308] width 91 height 31
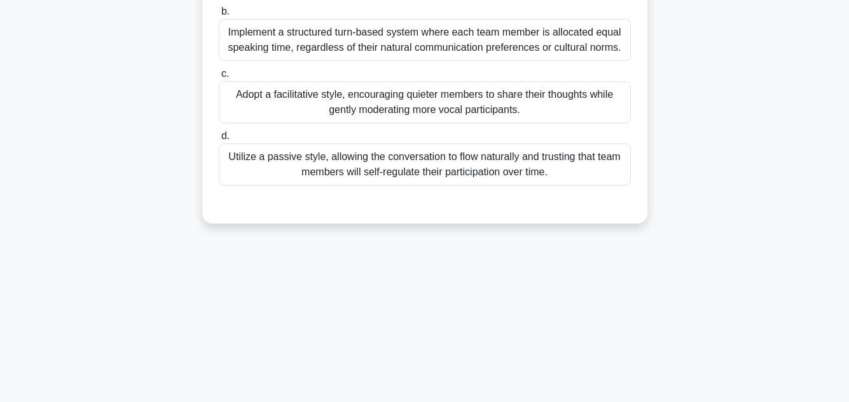
click at [785, 220] on div "You're leading a project team with members from various cultural backgrounds. D…" at bounding box center [424, 14] width 725 height 449
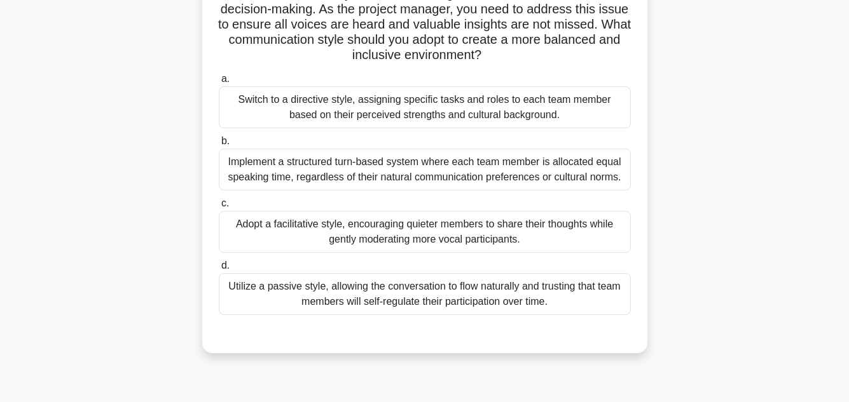
scroll to position [157, 0]
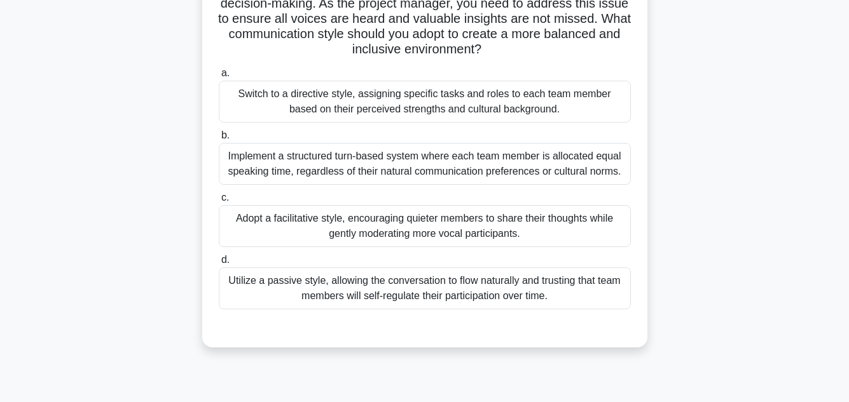
click at [376, 228] on div "Adopt a facilitative style, encouraging quieter members to share their thoughts…" at bounding box center [425, 226] width 412 height 42
click at [219, 202] on input "c. Adopt a facilitative style, encouraging quieter members to share their thoug…" at bounding box center [219, 198] width 0 height 8
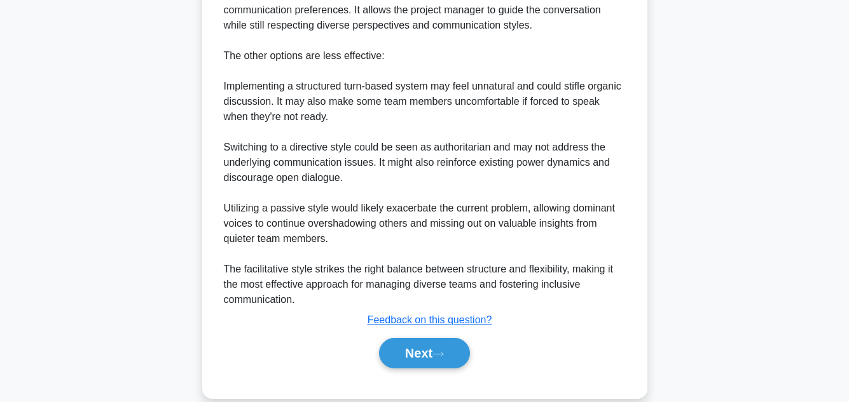
scroll to position [718, 0]
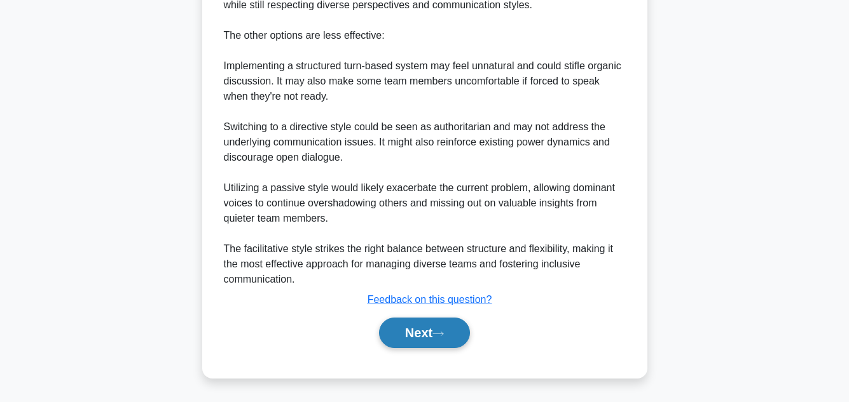
click at [417, 326] on button "Next" at bounding box center [424, 333] width 91 height 31
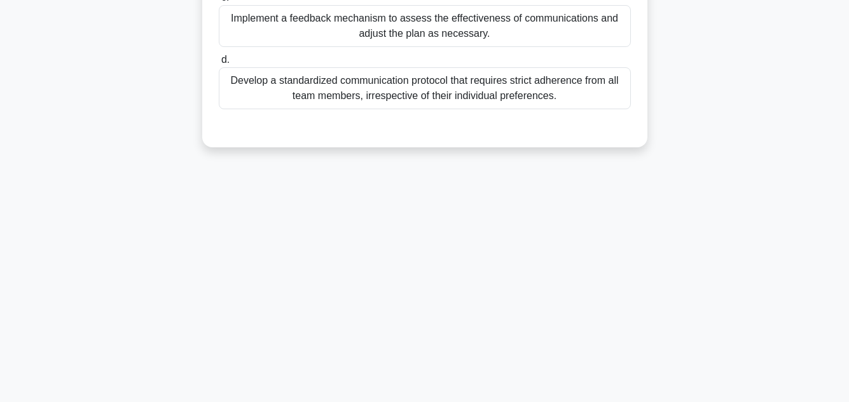
scroll to position [284, 0]
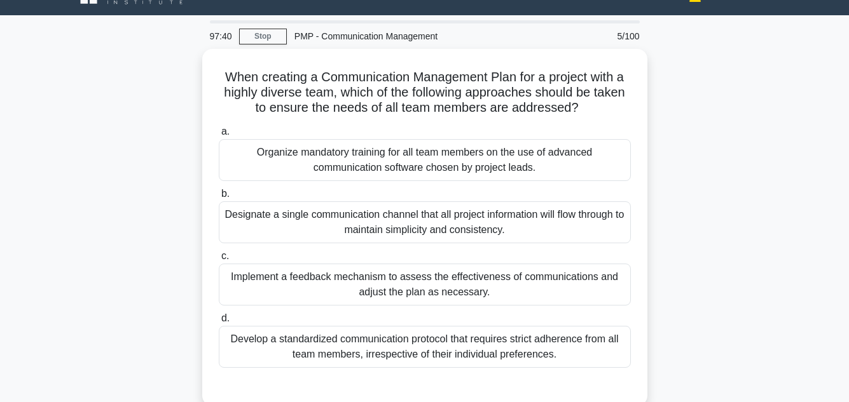
scroll to position [51, 0]
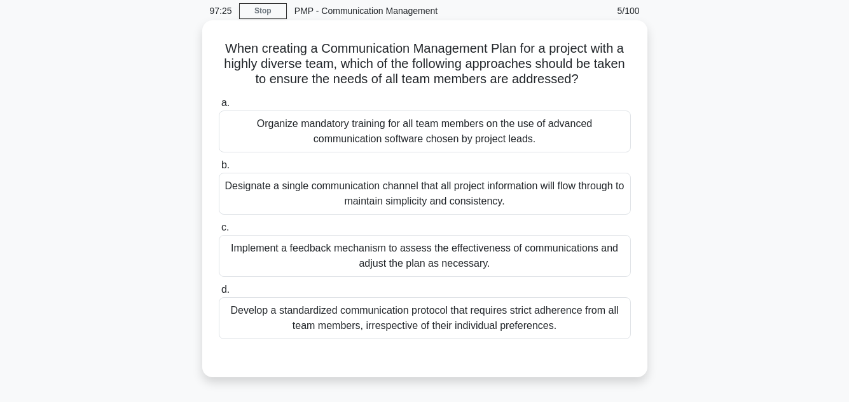
click at [408, 249] on div "Implement a feedback mechanism to assess the effectiveness of communications an…" at bounding box center [425, 256] width 412 height 42
click at [219, 232] on input "c. Implement a feedback mechanism to assess the effectiveness of communications…" at bounding box center [219, 228] width 0 height 8
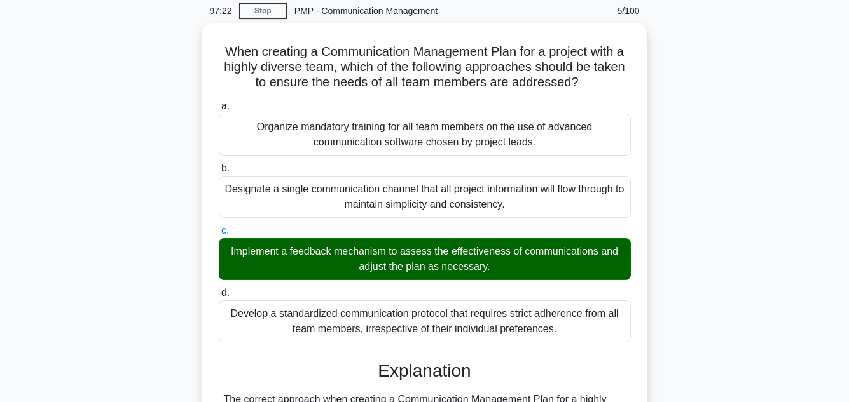
click at [771, 162] on div "When creating a Communication Management Plan for a project with a highly diver…" at bounding box center [424, 376] width 725 height 704
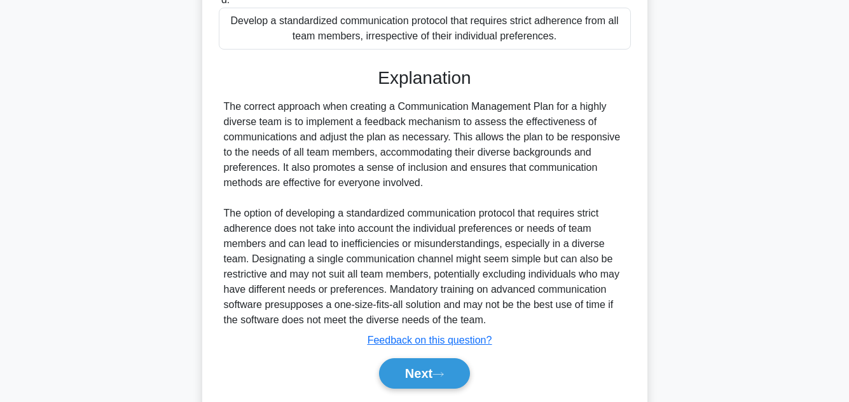
scroll to position [382, 0]
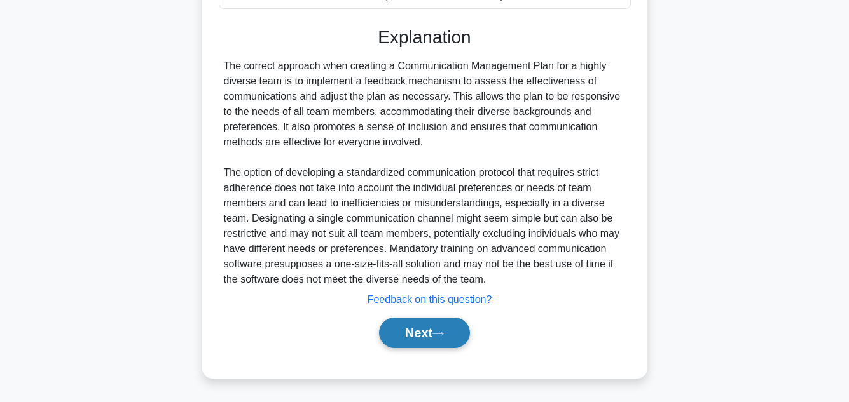
click at [418, 341] on button "Next" at bounding box center [424, 333] width 91 height 31
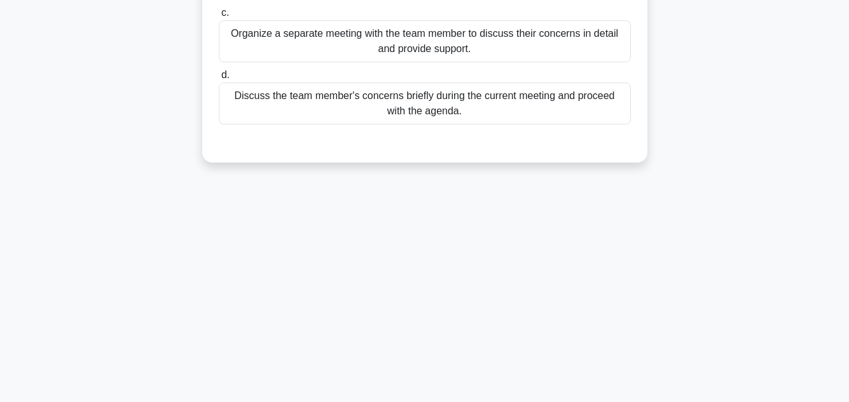
scroll to position [284, 0]
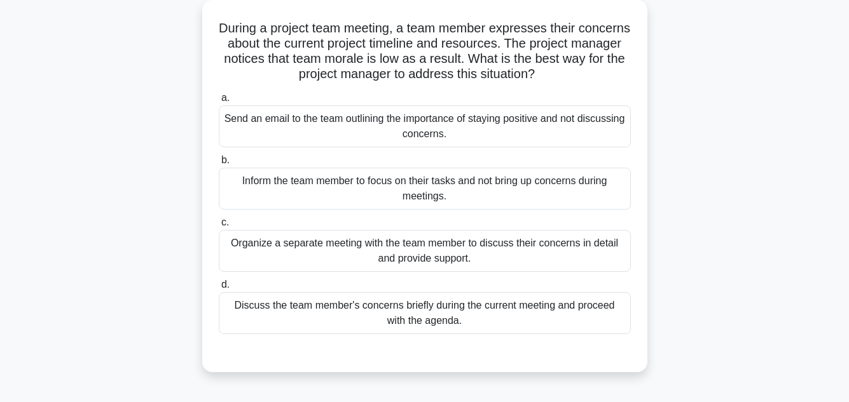
scroll to position [76, 0]
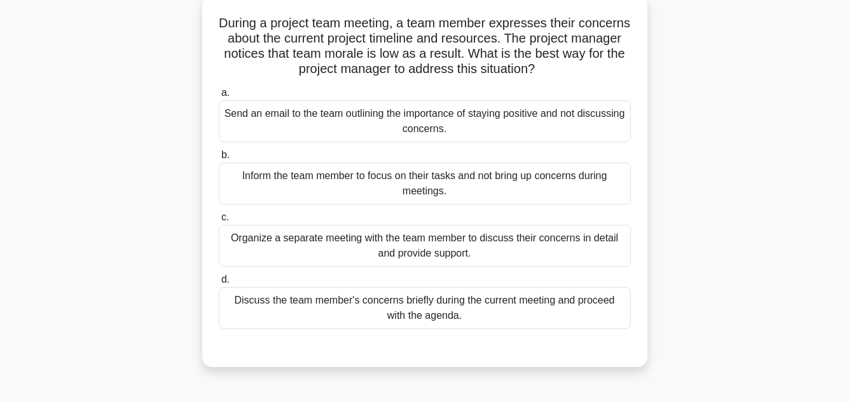
click at [449, 242] on div "Organize a separate meeting with the team member to discuss their concerns in d…" at bounding box center [425, 246] width 412 height 42
click at [219, 222] on input "c. Organize a separate meeting with the team member to discuss their concerns i…" at bounding box center [219, 218] width 0 height 8
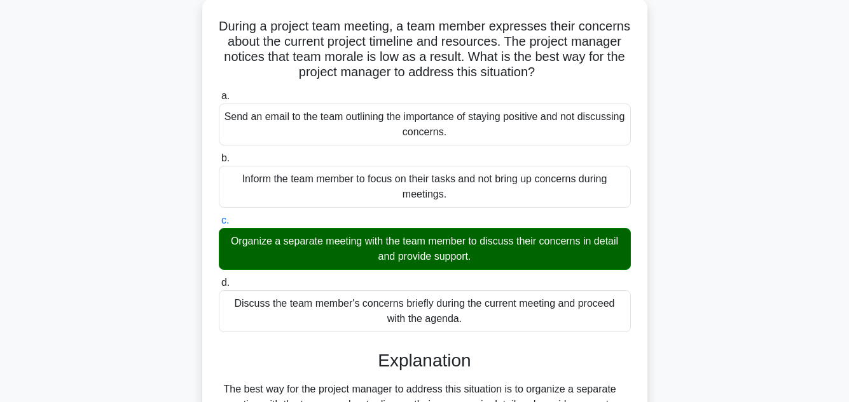
click at [746, 217] on div "During a project team meeting, a team member expresses their concerns about the…" at bounding box center [424, 395] width 725 height 795
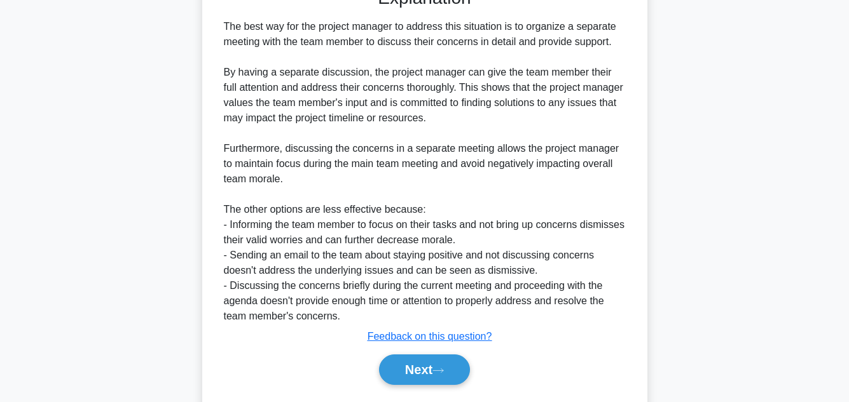
scroll to position [474, 0]
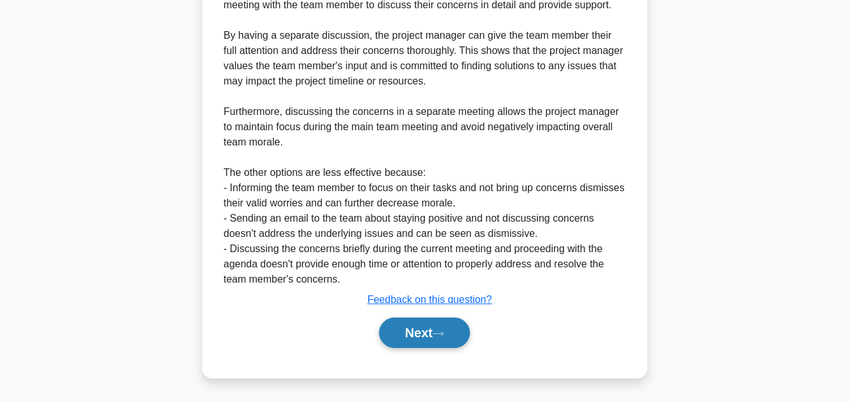
click at [408, 326] on button "Next" at bounding box center [424, 333] width 91 height 31
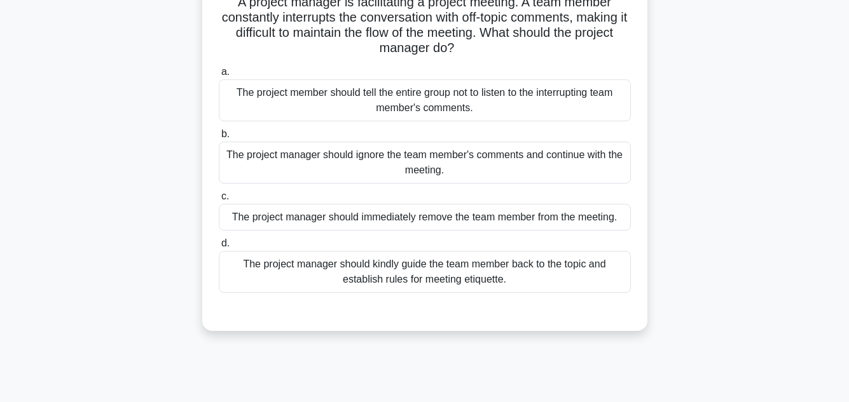
scroll to position [102, 0]
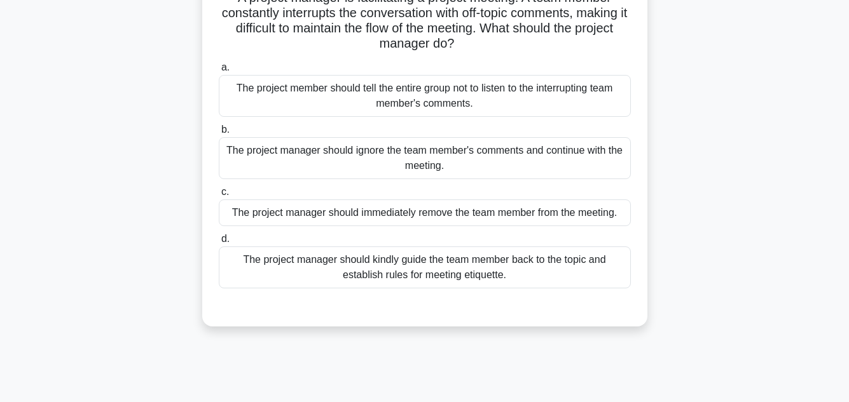
click at [443, 269] on div "The project manager should kindly guide the team member back to the topic and e…" at bounding box center [425, 268] width 412 height 42
click at [219, 244] on input "d. The project manager should kindly guide the team member back to the topic an…" at bounding box center [219, 239] width 0 height 8
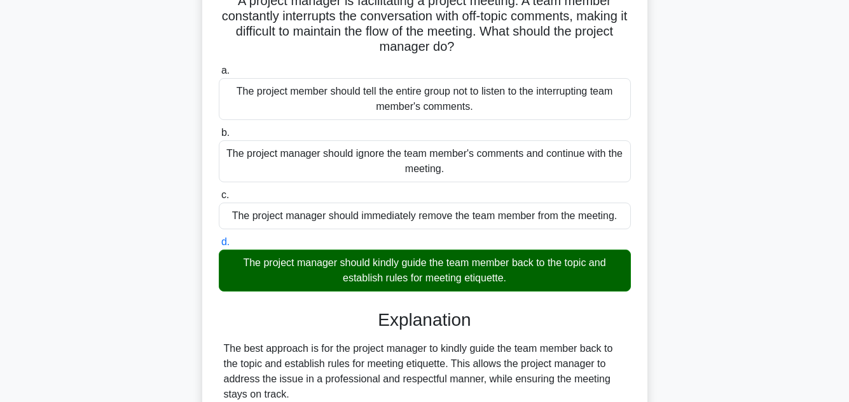
click at [733, 150] on div "A project manager is facilitating a project meeting. A team member constantly i…" at bounding box center [424, 309] width 725 height 673
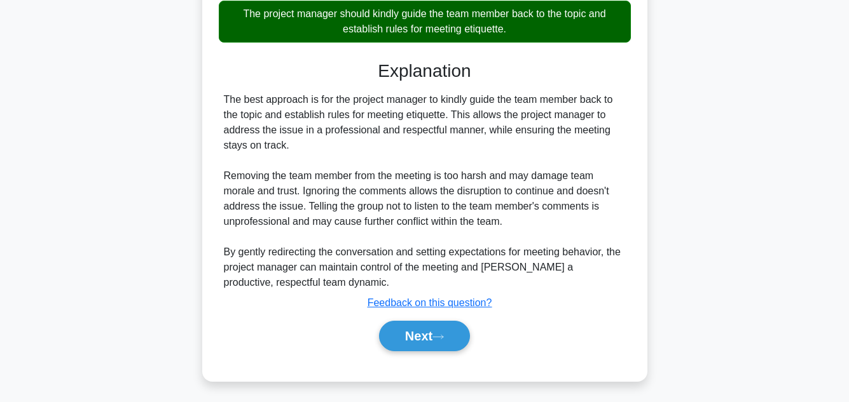
scroll to position [352, 0]
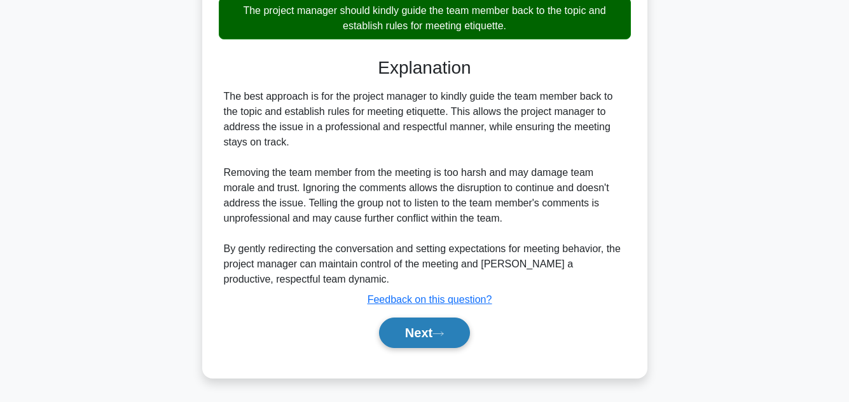
click at [429, 331] on button "Next" at bounding box center [424, 333] width 91 height 31
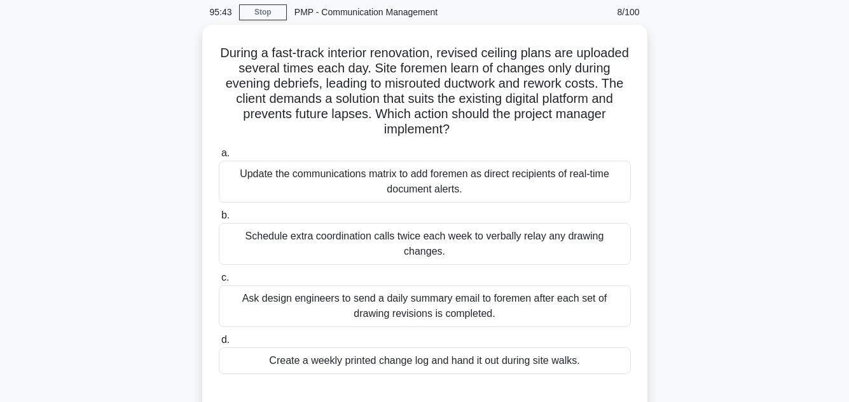
scroll to position [51, 0]
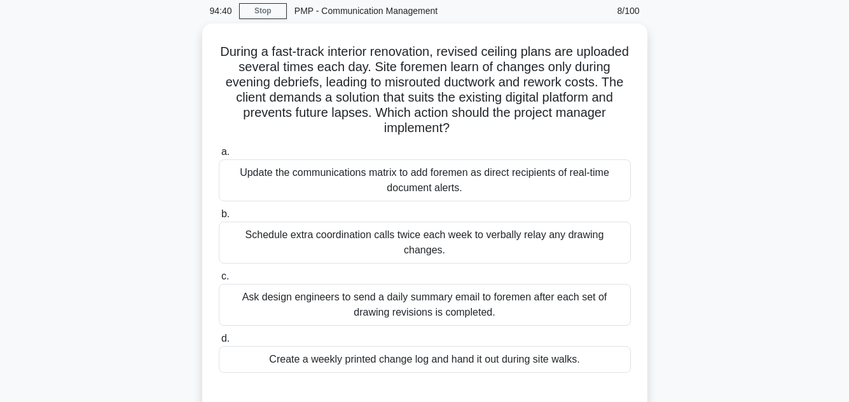
click at [698, 93] on div "During a fast-track interior renovation, revised ceiling plans are uploaded sev…" at bounding box center [424, 225] width 725 height 403
click at [266, 9] on link "Stop" at bounding box center [263, 11] width 48 height 16
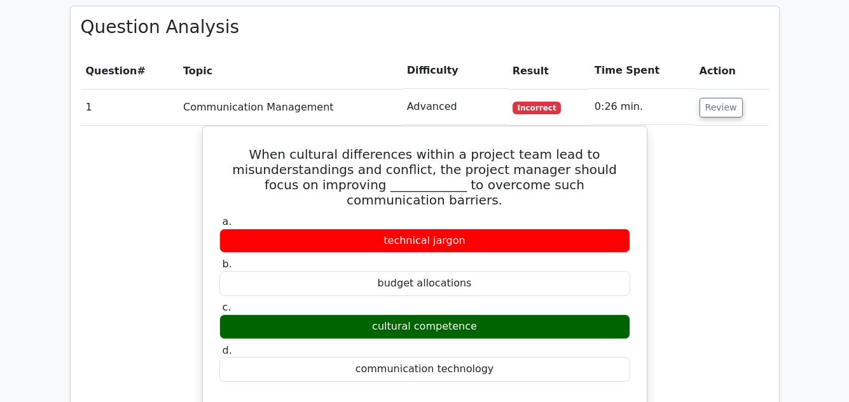
scroll to position [446, 0]
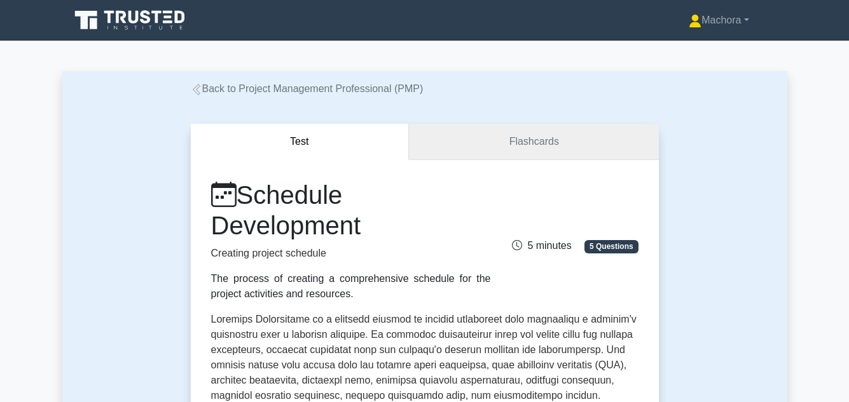
click at [521, 146] on link "Flashcards" at bounding box center [533, 142] width 249 height 36
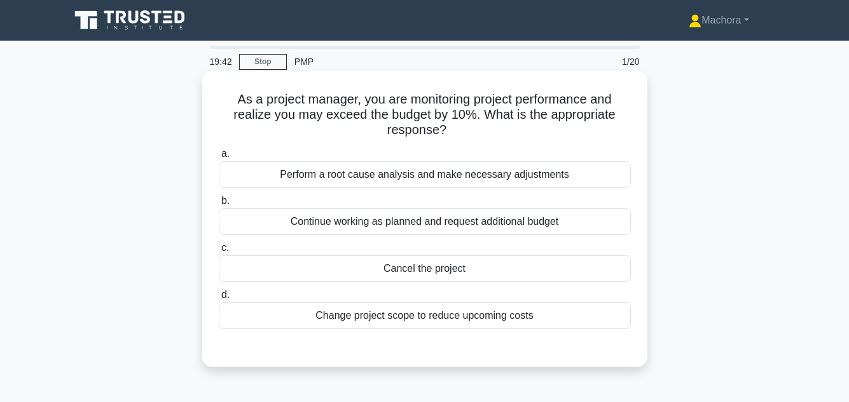
click at [469, 174] on div "Perform a root cause analysis and make necessary adjustments" at bounding box center [425, 175] width 412 height 27
click at [219, 158] on input "a. Perform a root cause analysis and make necessary adjustments" at bounding box center [219, 154] width 0 height 8
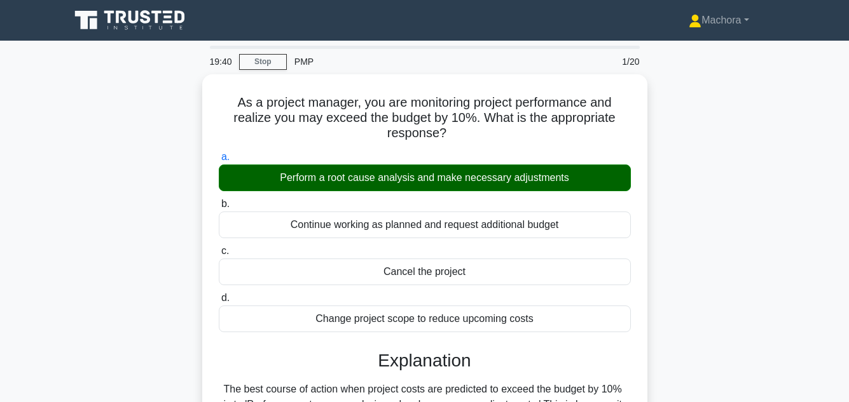
click at [755, 201] on div "As a project manager, you are monitoring project performance and realize you ma…" at bounding box center [424, 357] width 725 height 567
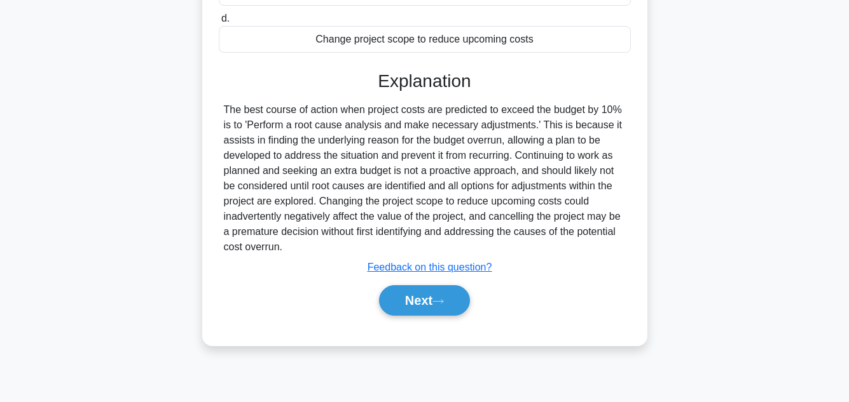
scroll to position [284, 0]
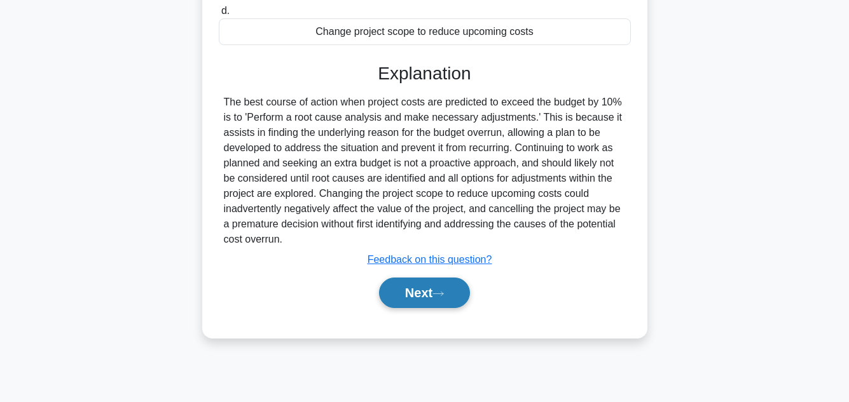
click at [444, 289] on button "Next" at bounding box center [424, 293] width 91 height 31
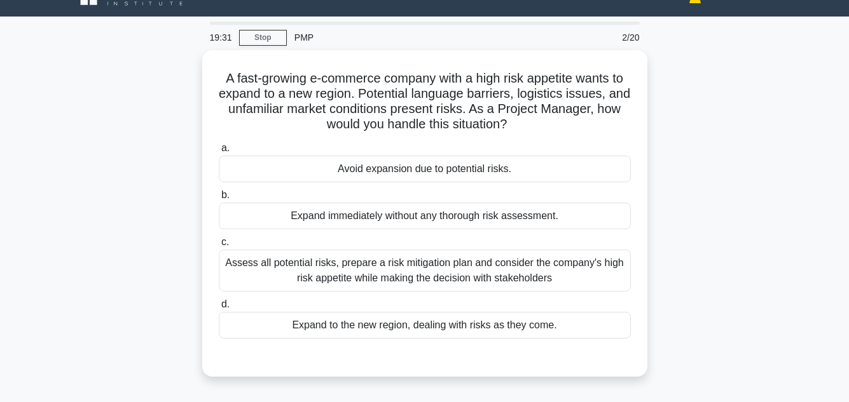
scroll to position [25, 0]
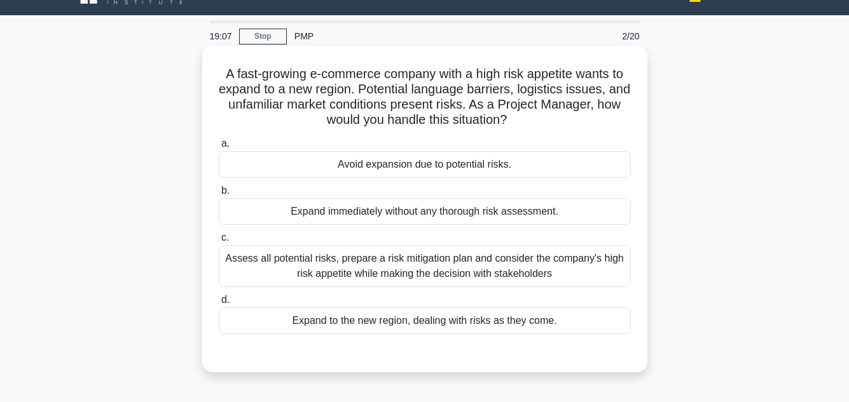
click at [504, 271] on div "Assess all potential risks, prepare a risk mitigation plan and consider the com…" at bounding box center [425, 266] width 412 height 42
click at [219, 242] on input "c. Assess all potential risks, prepare a risk mitigation plan and consider the …" at bounding box center [219, 238] width 0 height 8
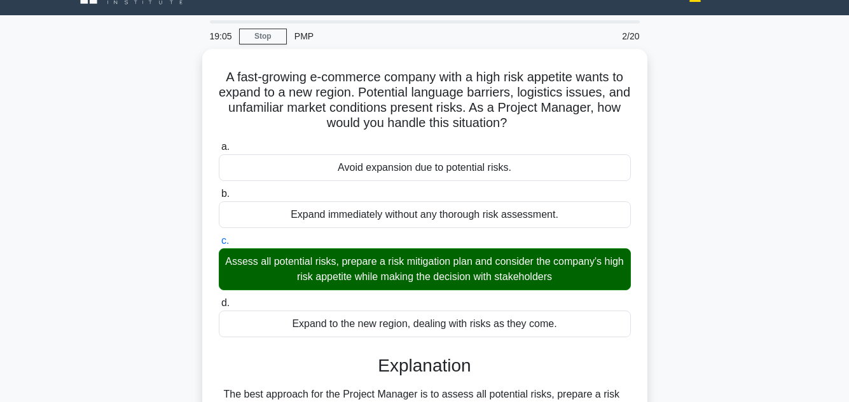
click at [809, 192] on main "19:05 Stop PMP 2/20 A fast-growing e-commerce company with a high risk appetite…" at bounding box center [424, 401] width 849 height 773
click at [809, 192] on main "19:04 Stop PMP 2/20 A fast-growing e-commerce company with a high risk appetite…" at bounding box center [424, 401] width 849 height 773
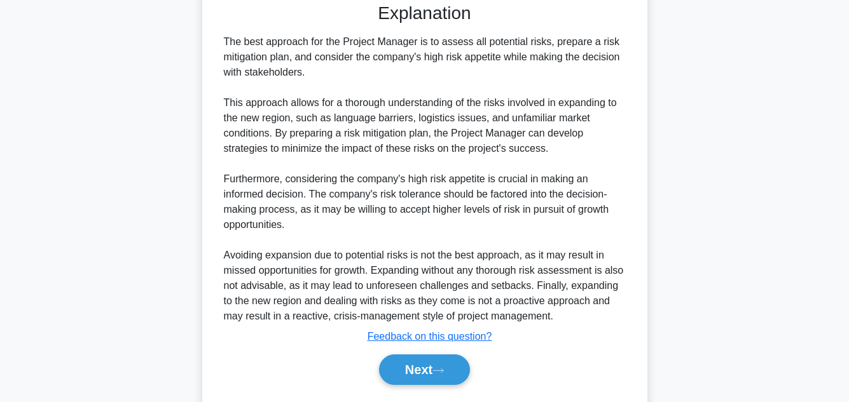
scroll to position [413, 0]
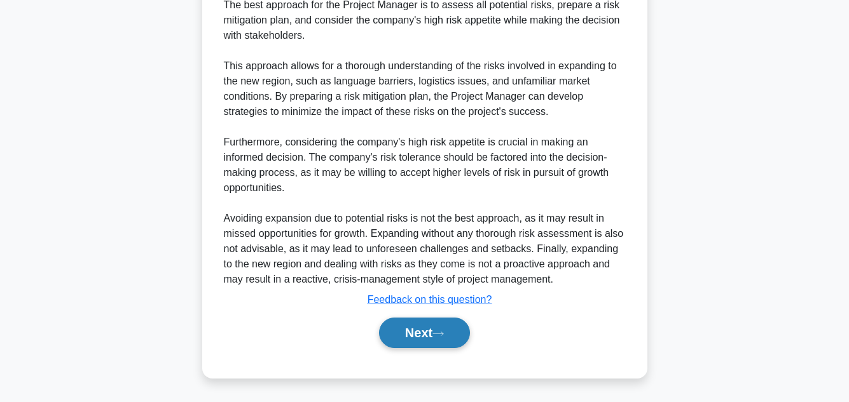
click at [409, 331] on button "Next" at bounding box center [424, 333] width 91 height 31
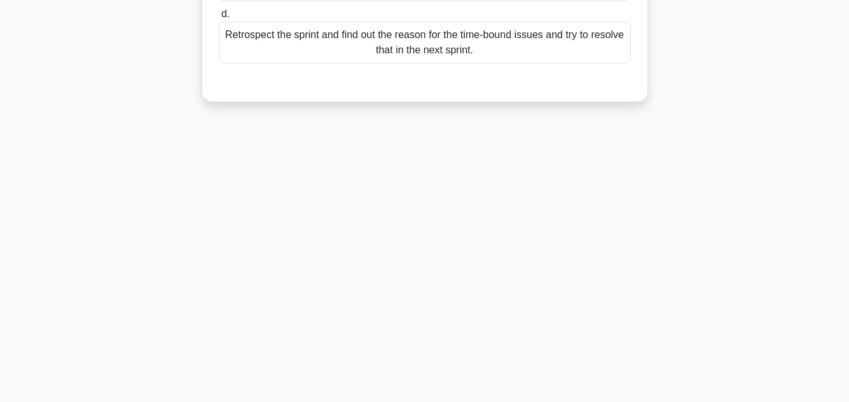
click at [712, 172] on div "18:58 Stop PMP 3/20 During the sprint retrospective, the team identified that t…" at bounding box center [424, 80] width 725 height 636
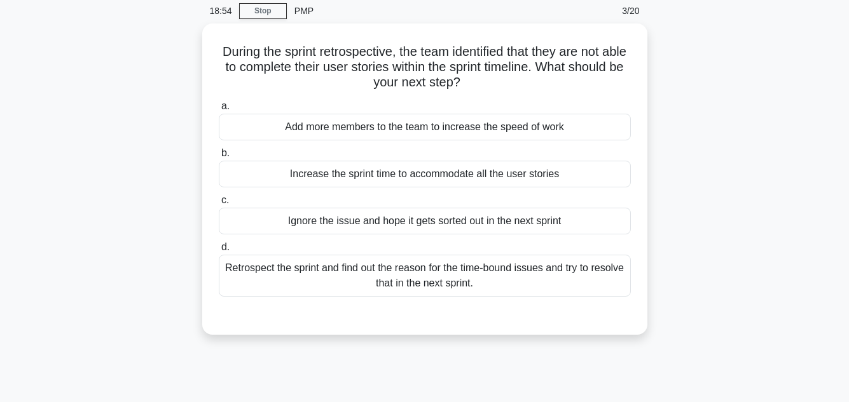
scroll to position [76, 0]
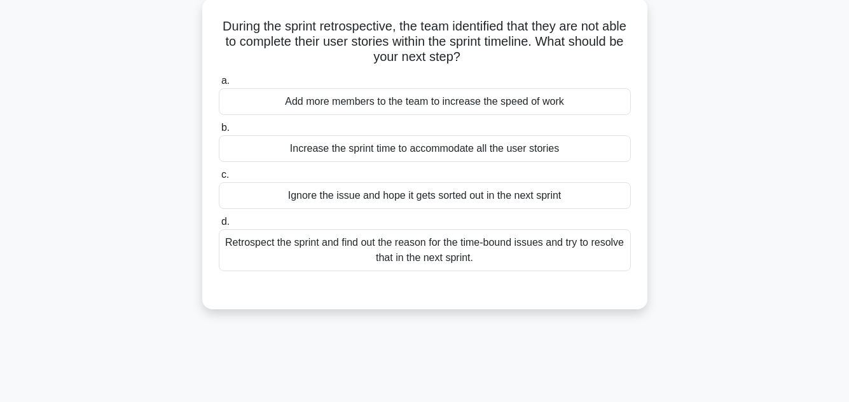
click at [738, 169] on div "During the sprint retrospective, the team identified that they are not able to …" at bounding box center [424, 161] width 725 height 327
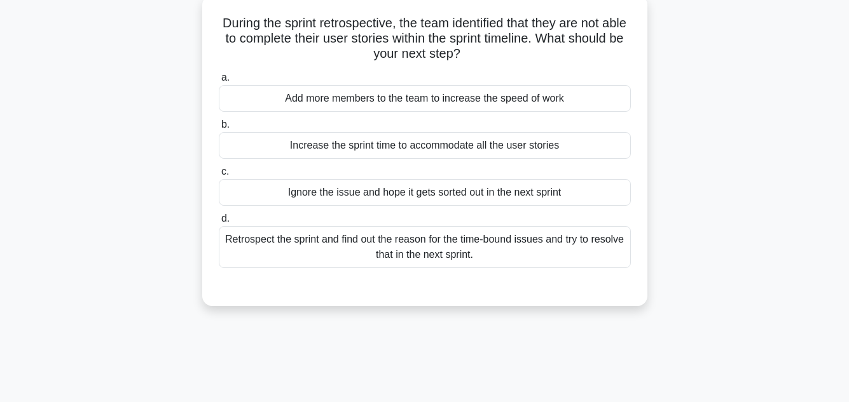
click at [454, 246] on div "Retrospect the sprint and find out the reason for the time-bound issues and try…" at bounding box center [425, 247] width 412 height 42
click at [219, 223] on input "d. Retrospect the sprint and find out the reason for the time-bound issues and …" at bounding box center [219, 219] width 0 height 8
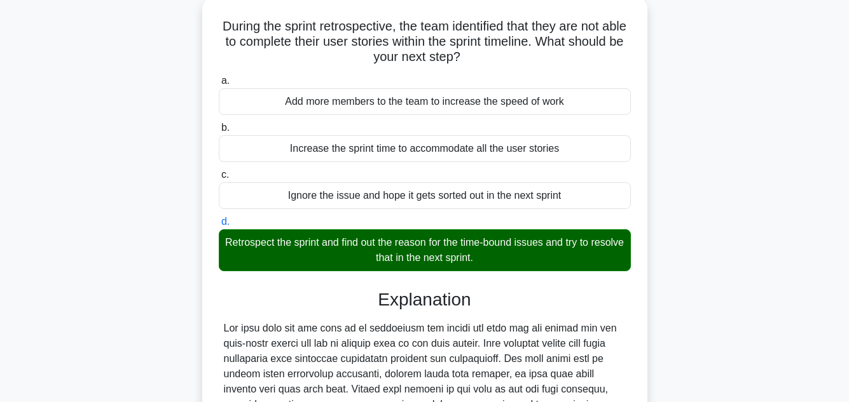
click at [806, 247] on main "17:52 Stop PMP 3/20 During the sprint retrospective, the team identified that t…" at bounding box center [424, 297] width 849 height 666
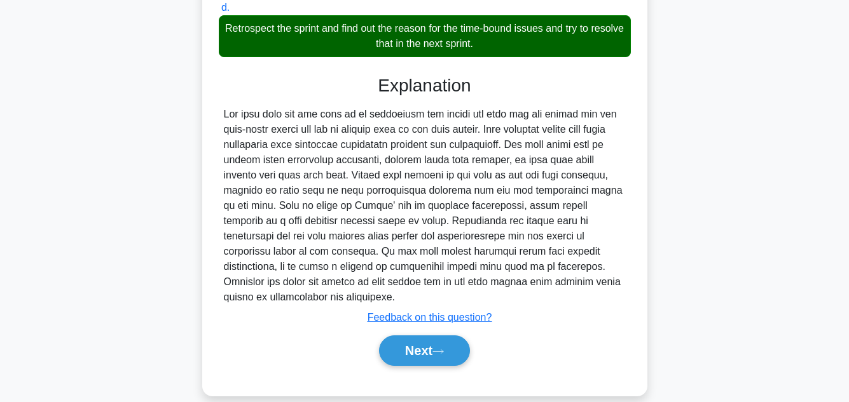
scroll to position [306, 0]
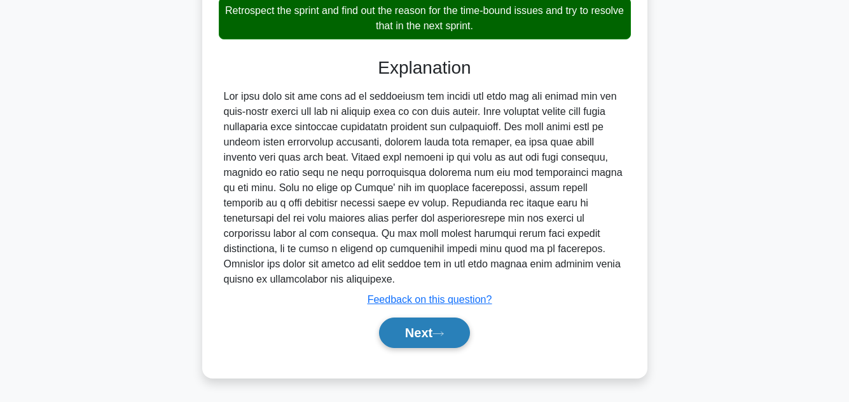
click at [423, 338] on button "Next" at bounding box center [424, 333] width 91 height 31
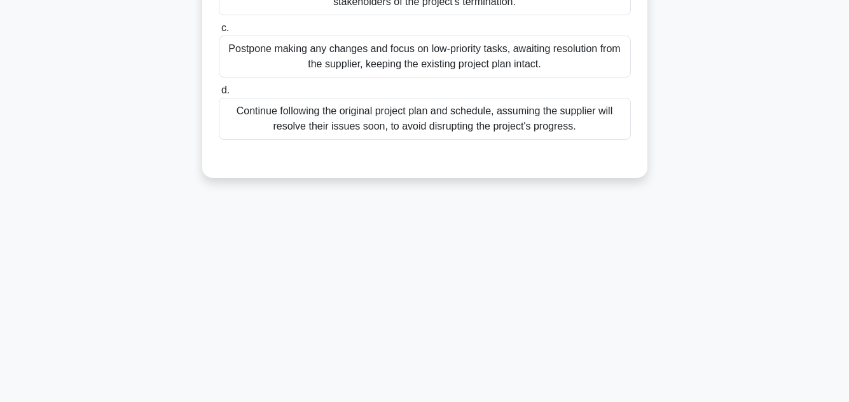
click at [779, 221] on div "17:44 Stop PMP 4/20 Halfway through a product development project, your key sup…" at bounding box center [424, 80] width 725 height 636
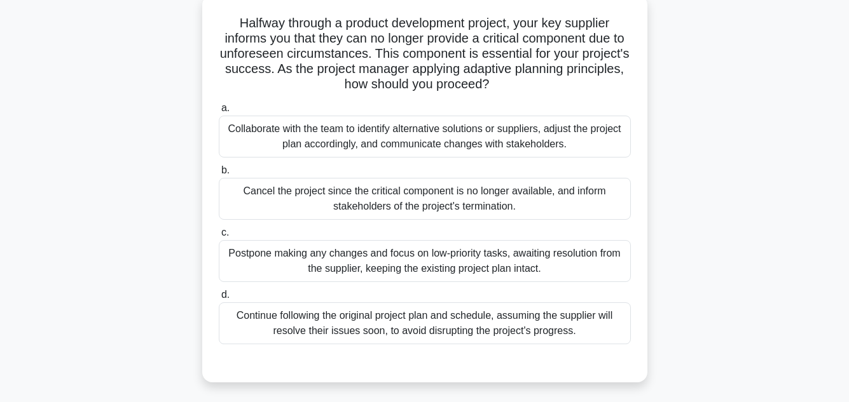
scroll to position [81, 0]
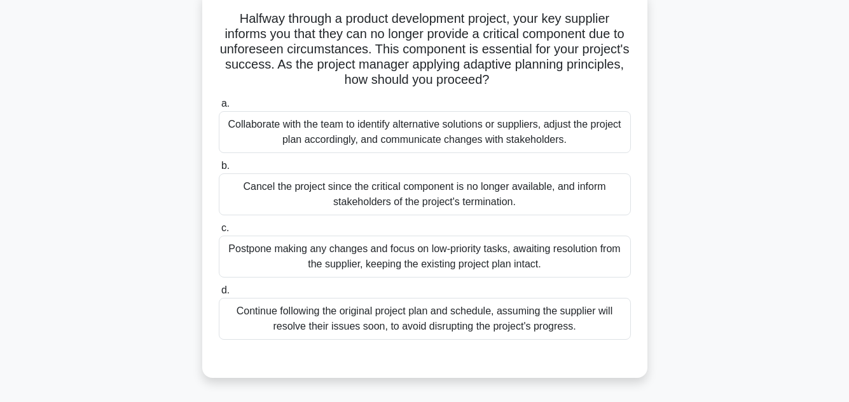
click at [553, 134] on div "Collaborate with the team to identify alternative solutions or suppliers, adjus…" at bounding box center [425, 132] width 412 height 42
click at [219, 108] on input "a. Collaborate with the team to identify alternative solutions or suppliers, ad…" at bounding box center [219, 104] width 0 height 8
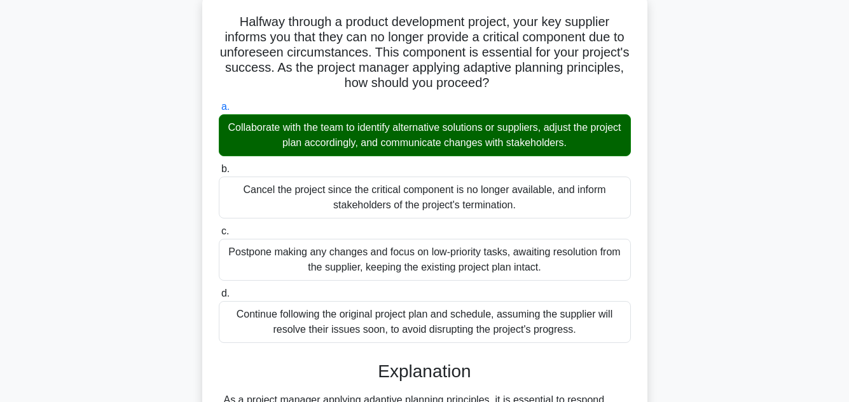
click at [795, 210] on main "17:15 Stop PMP 4/20 Halfway through a product development project, your key sup…" at bounding box center [424, 323] width 849 height 727
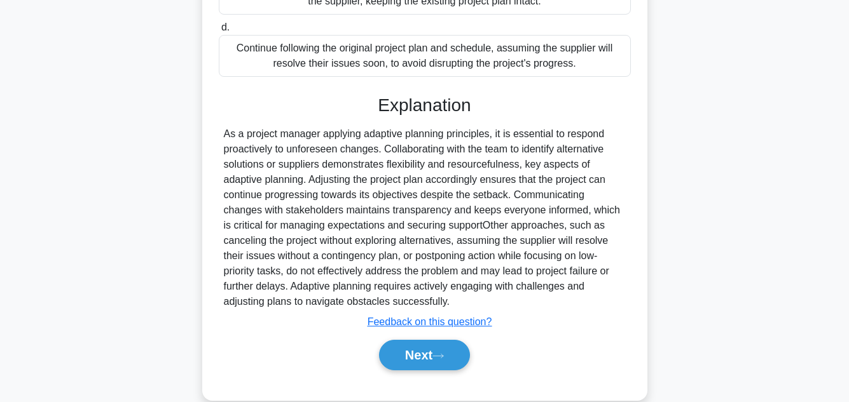
scroll to position [367, 0]
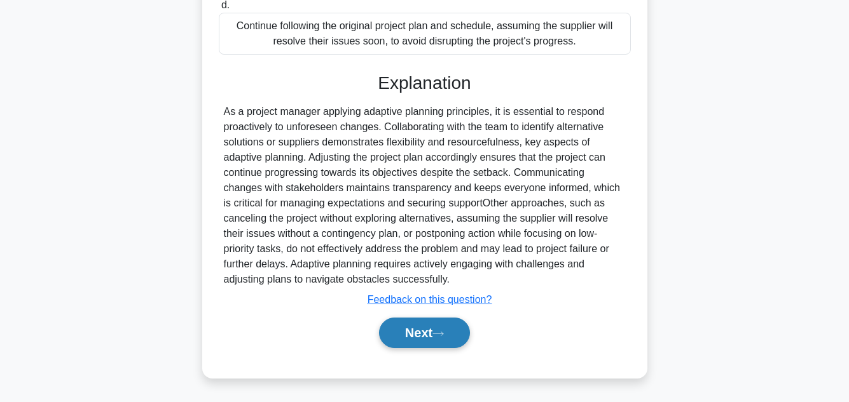
click at [423, 331] on button "Next" at bounding box center [424, 333] width 91 height 31
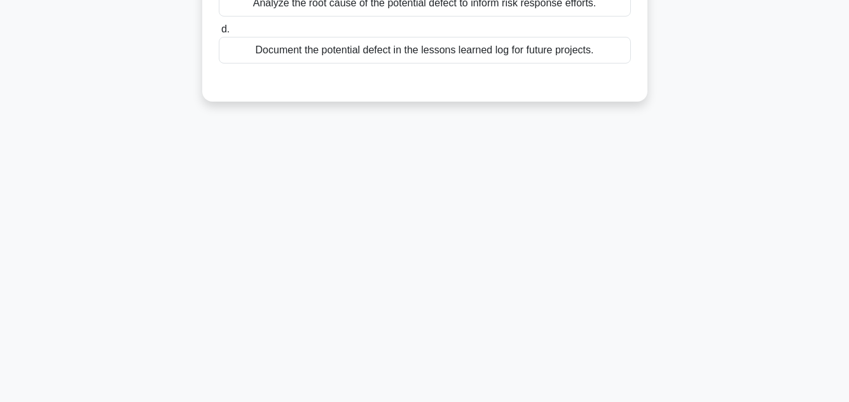
click at [721, 177] on div "17:09 Stop PMP 5/20 During project execution, a team identifies a potential def…" at bounding box center [424, 80] width 725 height 636
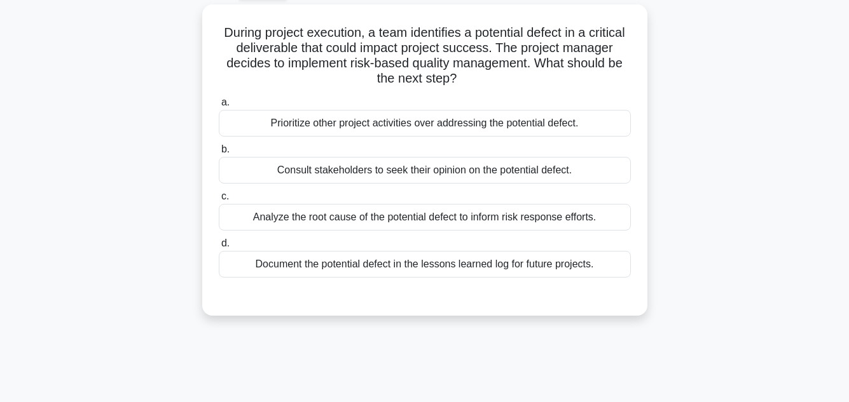
scroll to position [55, 0]
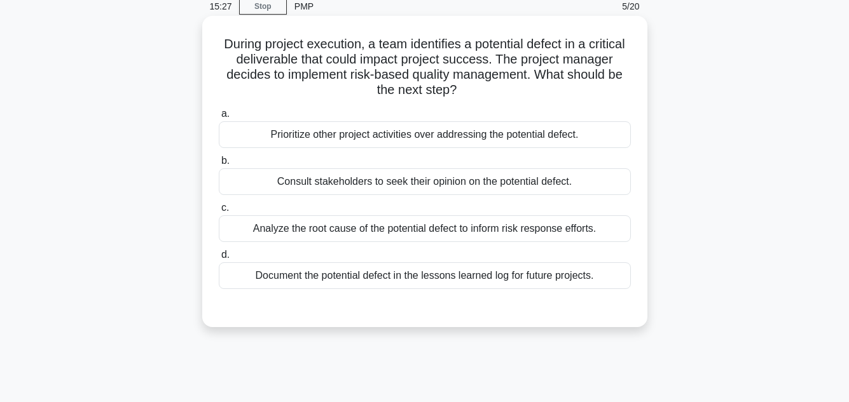
click at [458, 228] on div "Analyze the root cause of the potential defect to inform risk response efforts." at bounding box center [425, 229] width 412 height 27
click at [219, 212] on input "c. Analyze the root cause of the potential defect to inform risk response effor…" at bounding box center [219, 208] width 0 height 8
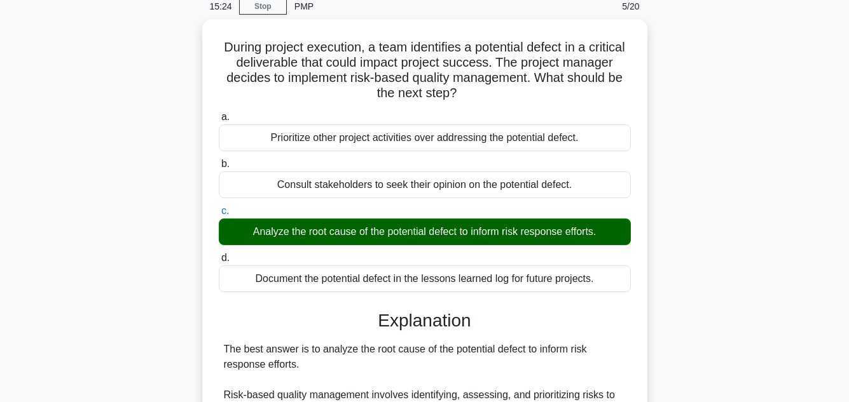
click at [778, 257] on div "During project execution, a team identifies a potential defect in a critical de…" at bounding box center [424, 348] width 725 height 658
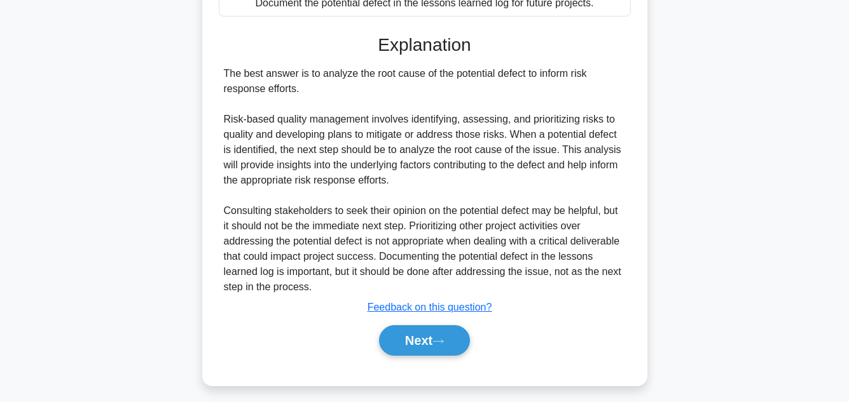
scroll to position [336, 0]
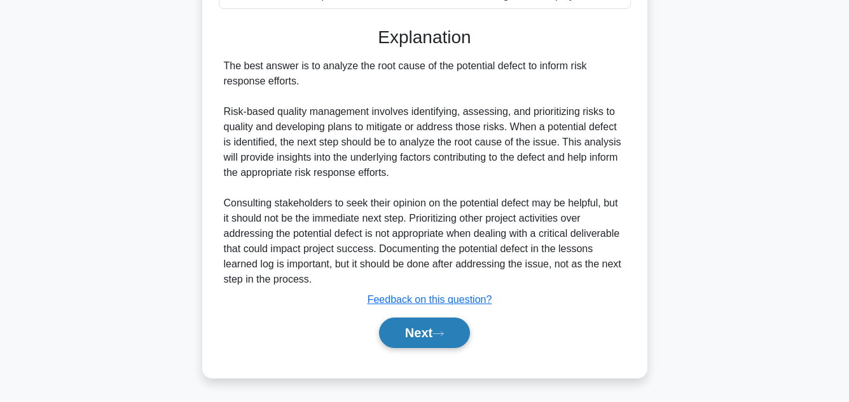
click at [438, 327] on button "Next" at bounding box center [424, 333] width 91 height 31
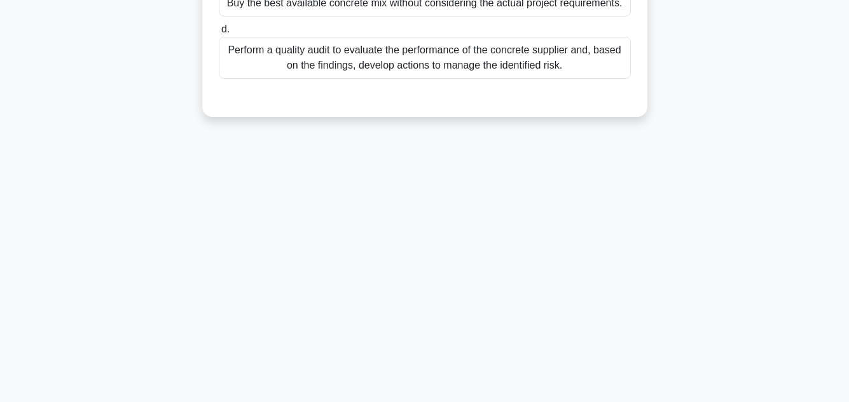
click at [724, 199] on div "15:19 Stop PMP 6/20 You are managing a construction project. In the planning ph…" at bounding box center [424, 80] width 725 height 636
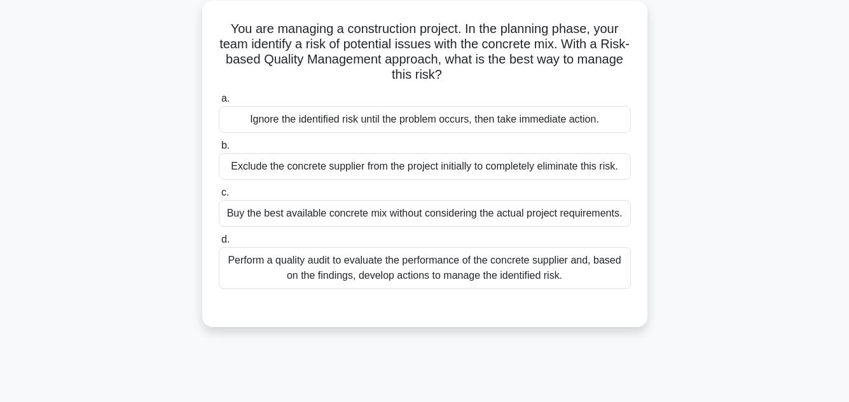
scroll to position [76, 0]
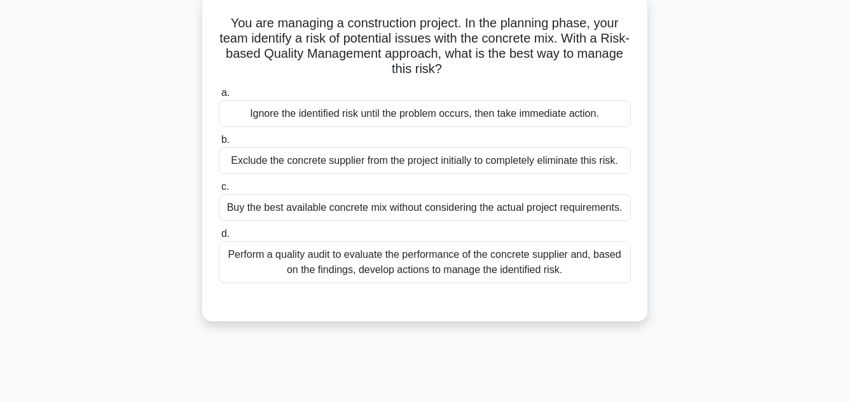
click at [485, 263] on div "Perform a quality audit to evaluate the performance of the concrete supplier an…" at bounding box center [425, 263] width 412 height 42
click at [219, 238] on input "d. Perform a quality audit to evaluate the performance of the concrete supplier…" at bounding box center [219, 234] width 0 height 8
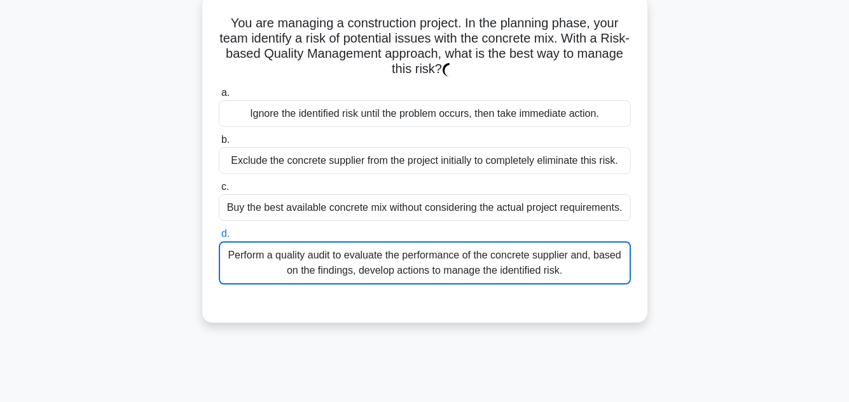
click at [485, 263] on div "Perform a quality audit to evaluate the performance of the concrete supplier an…" at bounding box center [425, 263] width 412 height 43
click at [219, 238] on input "d. Perform a quality audit to evaluate the performance of the concrete supplier…" at bounding box center [219, 234] width 0 height 8
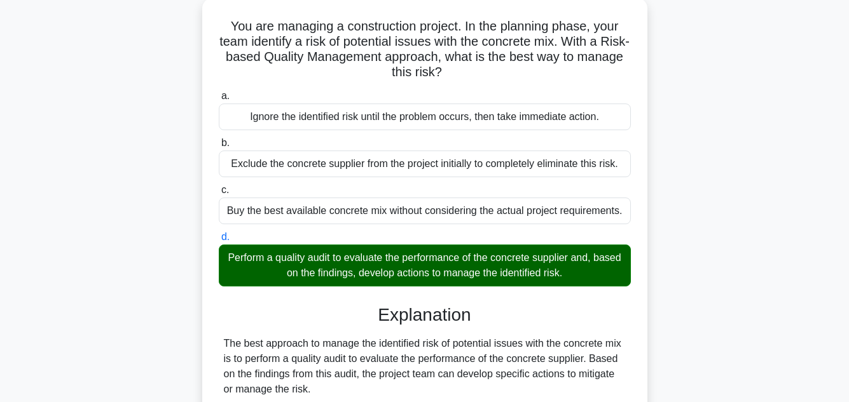
click at [802, 190] on main "14:22 Stop PMP 6/20 You are managing a construction project. In the planning ph…" at bounding box center [424, 343] width 849 height 758
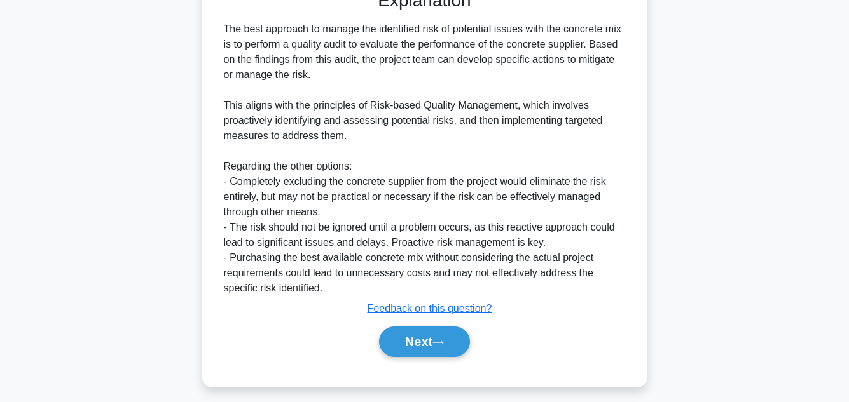
scroll to position [397, 0]
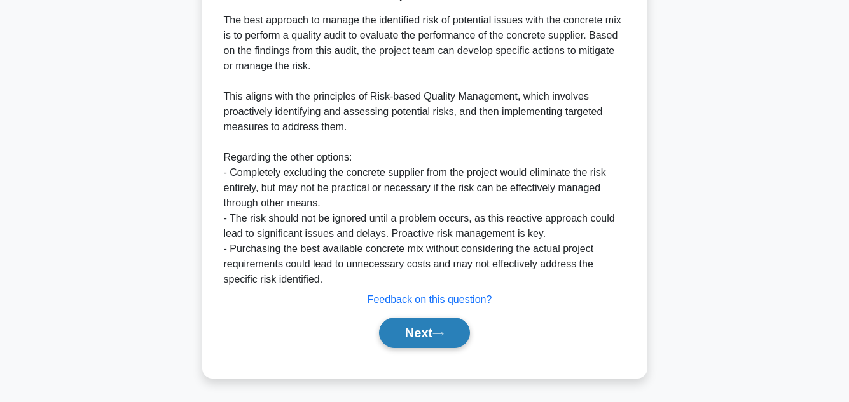
click at [422, 336] on button "Next" at bounding box center [424, 333] width 91 height 31
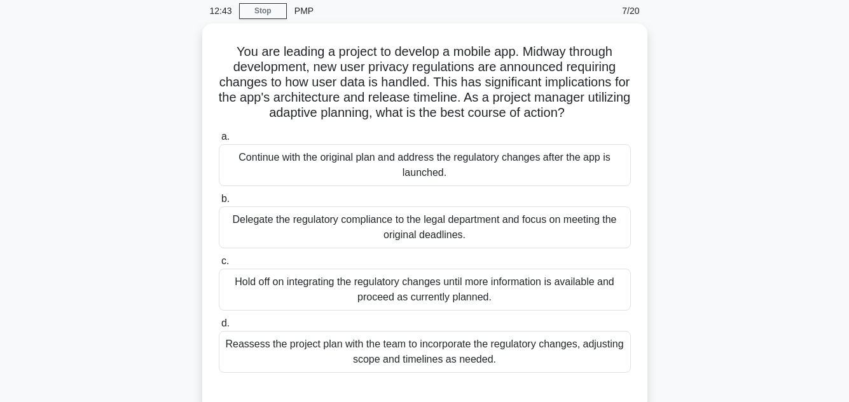
scroll to position [0, 0]
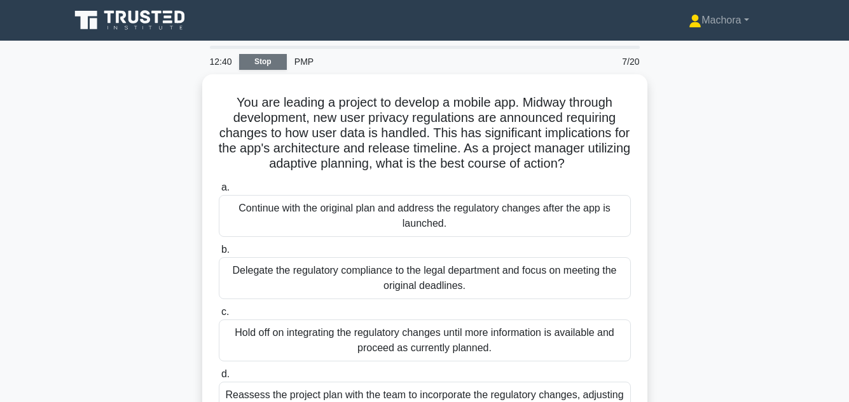
click at [263, 61] on link "Stop" at bounding box center [263, 62] width 48 height 16
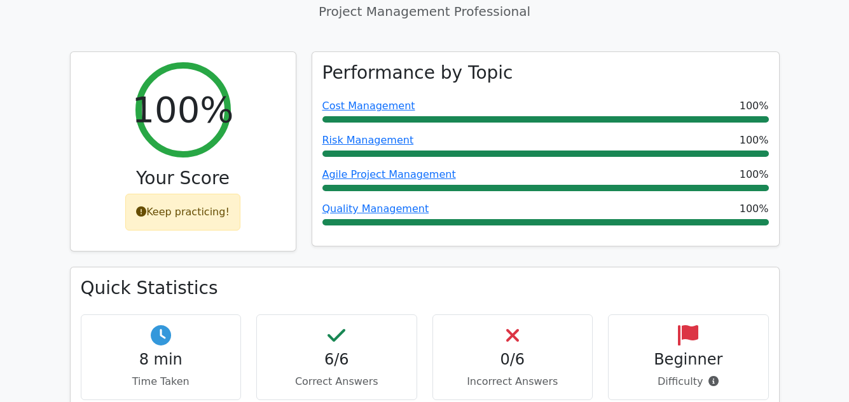
scroll to position [178, 0]
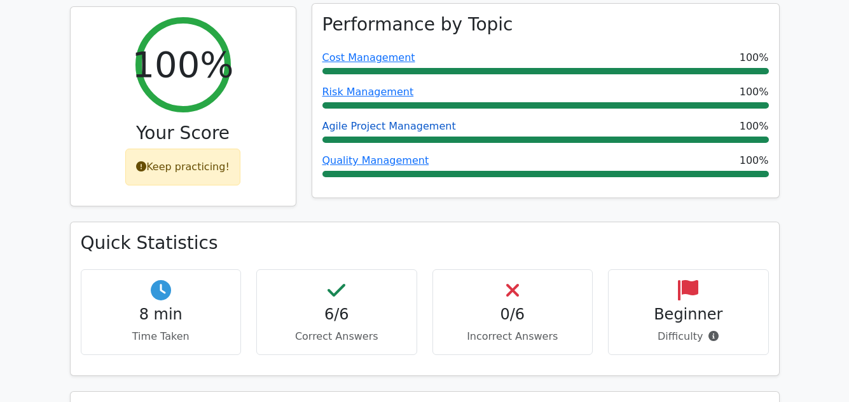
click at [371, 123] on link "Agile Project Management" at bounding box center [389, 126] width 134 height 12
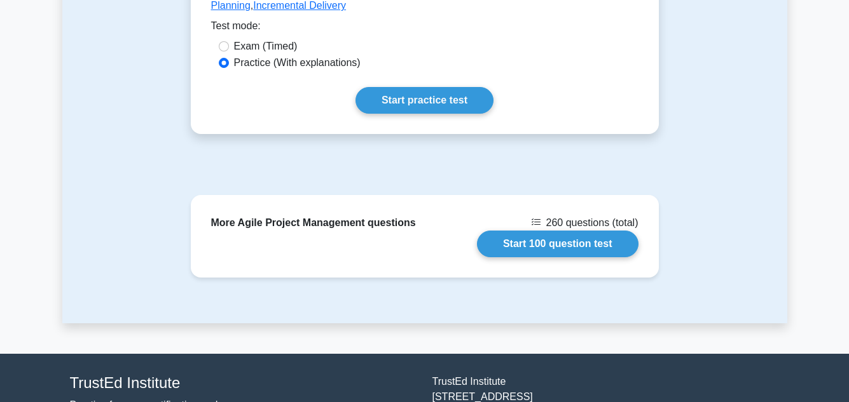
scroll to position [738, 0]
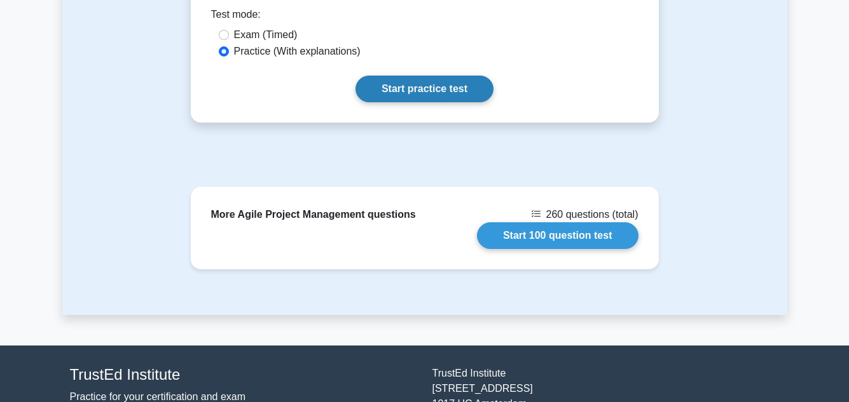
click at [416, 77] on link "Start practice test" at bounding box center [424, 89] width 138 height 27
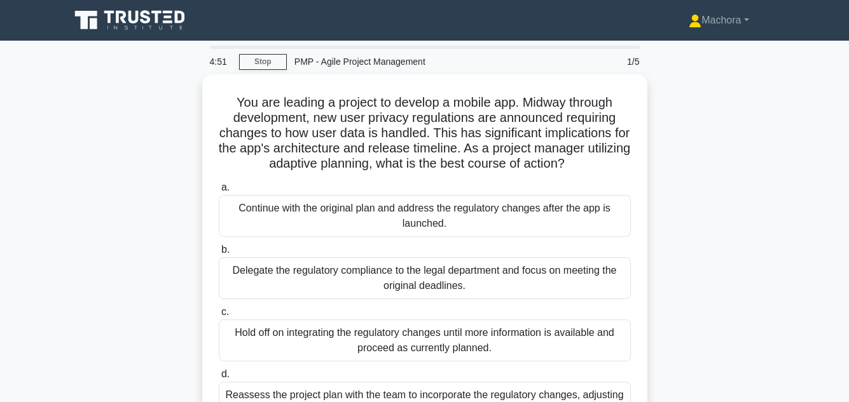
click at [688, 117] on div "You are leading a project to develop a mobile app. Midway through development, …" at bounding box center [424, 275] width 725 height 403
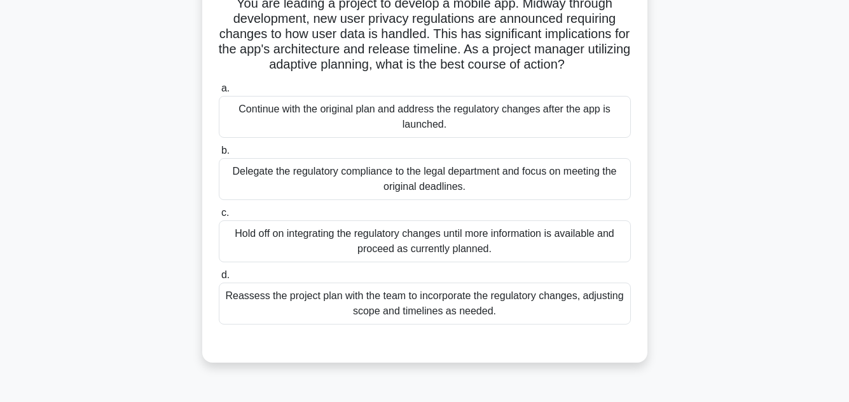
scroll to position [102, 0]
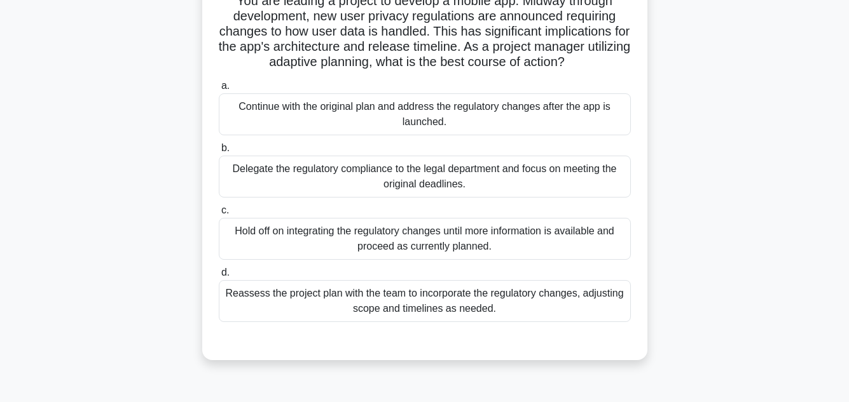
click at [741, 158] on div "You are leading a project to develop a mobile app. Midway through development, …" at bounding box center [424, 174] width 725 height 403
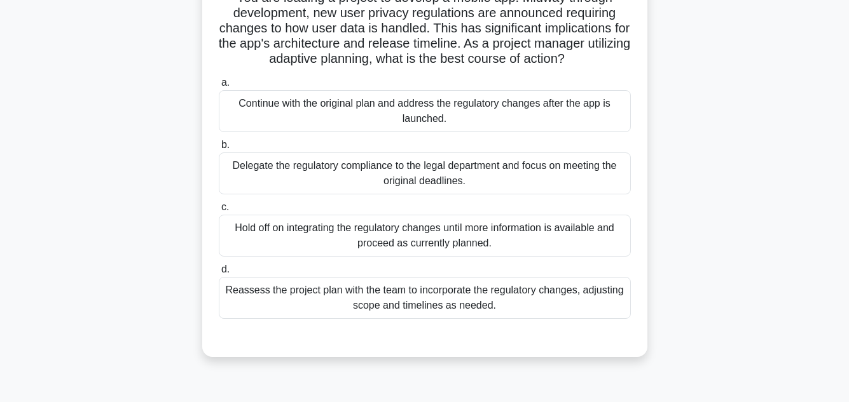
click at [429, 302] on div "Reassess the project plan with the team to incorporate the regulatory changes, …" at bounding box center [425, 298] width 412 height 42
click at [219, 274] on input "d. Reassess the project plan with the team to incorporate the regulatory change…" at bounding box center [219, 270] width 0 height 8
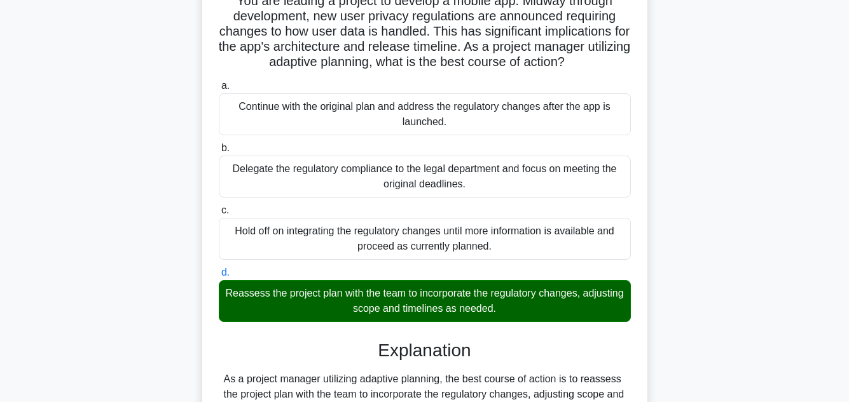
click at [219, 82] on input "a. Continue with the original plan and address the regulatory changes after the…" at bounding box center [219, 86] width 0 height 8
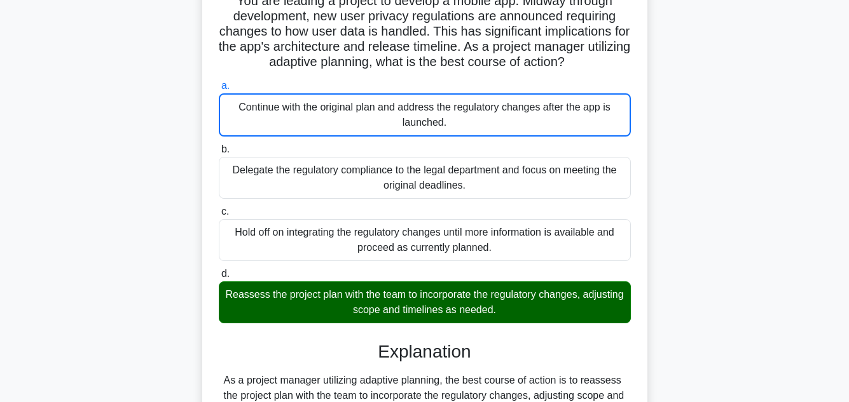
click at [219, 146] on input "b. Delegate the regulatory compliance to the legal department and focus on meet…" at bounding box center [219, 150] width 0 height 8
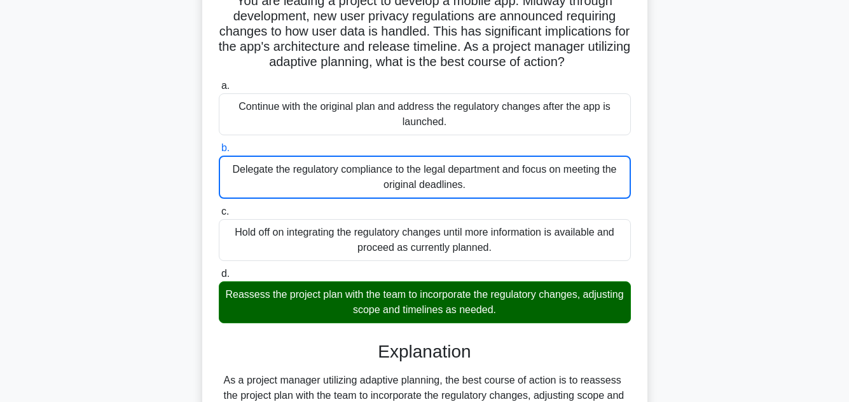
click at [837, 245] on main "3:48 Stop PMP - Agile Project Management 1/5 You are leading a project to devel…" at bounding box center [424, 273] width 849 height 668
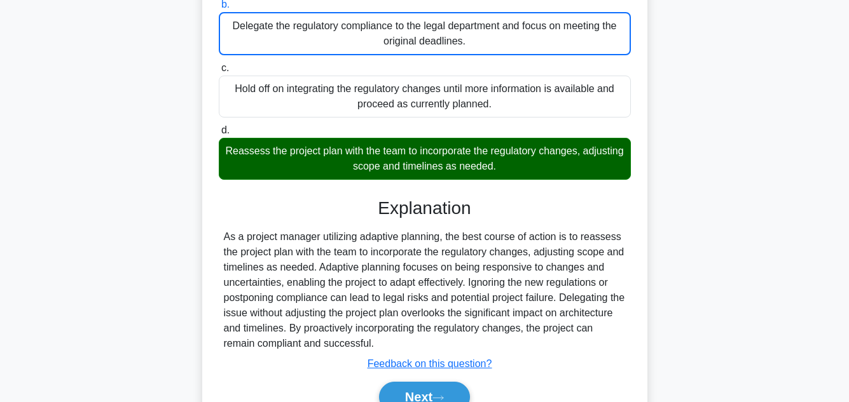
scroll to position [307, 0]
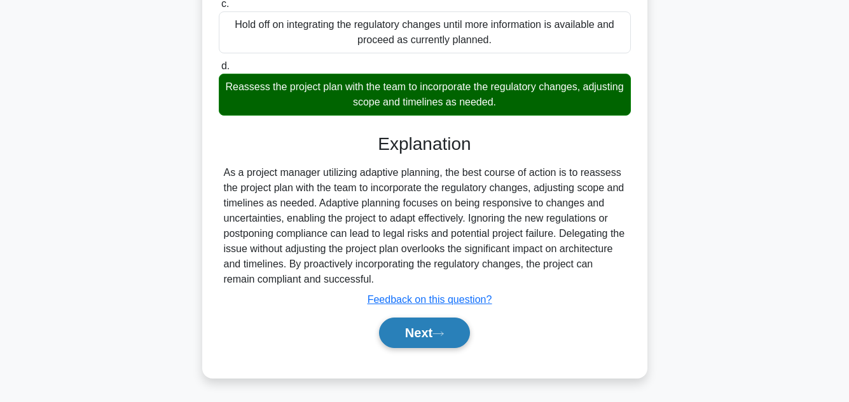
click at [444, 334] on icon at bounding box center [437, 334] width 11 height 7
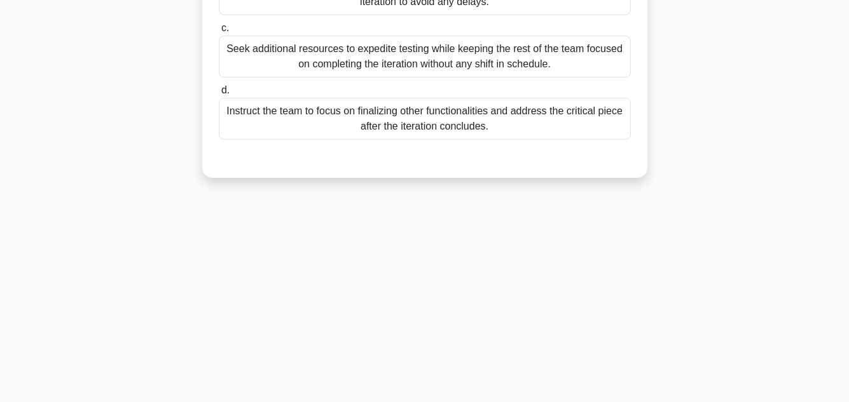
scroll to position [284, 0]
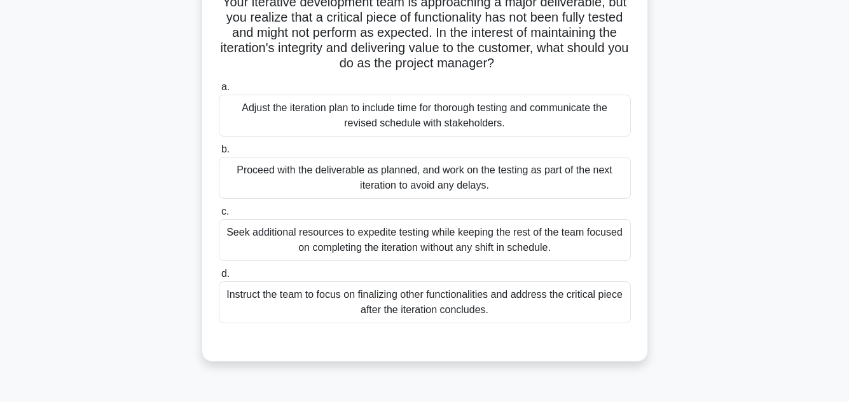
scroll to position [102, 0]
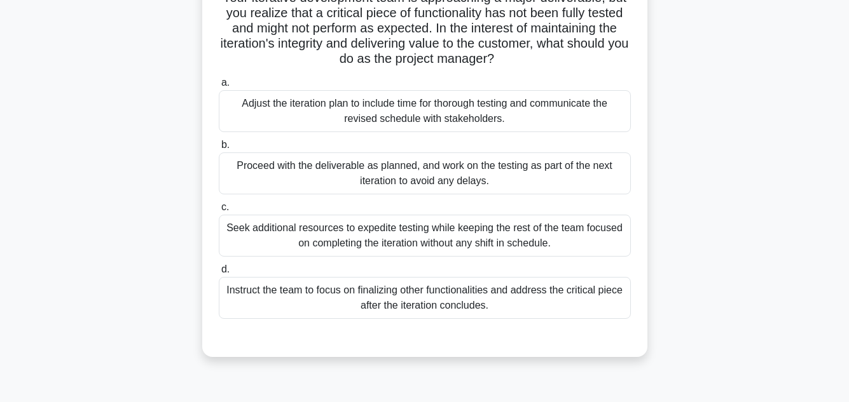
click at [443, 120] on div "Adjust the iteration plan to include time for thorough testing and communicate …" at bounding box center [425, 111] width 412 height 42
click at [219, 87] on input "a. Adjust the iteration plan to include time for thorough testing and communica…" at bounding box center [219, 83] width 0 height 8
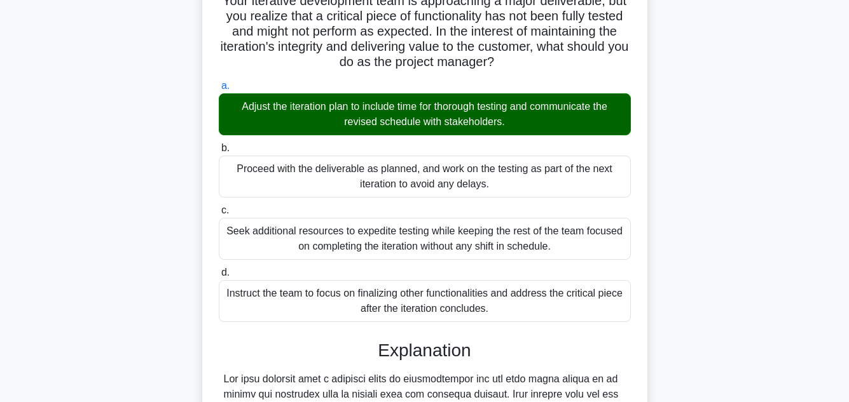
click at [219, 144] on input "b. Proceed with the deliverable as planned, and work on the testing as part of …" at bounding box center [219, 148] width 0 height 8
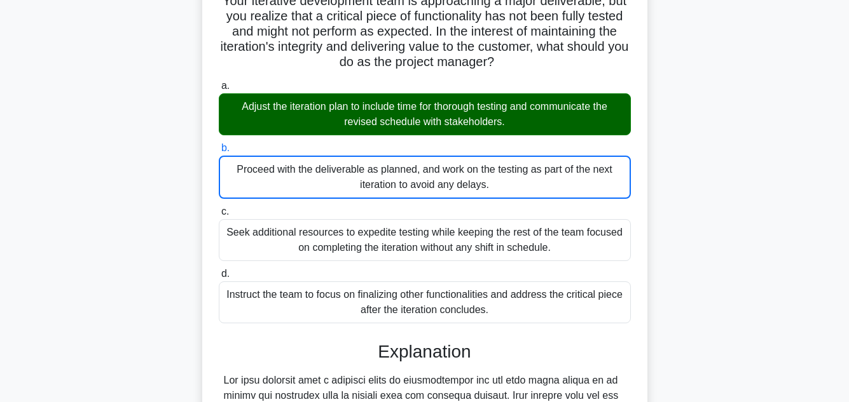
click at [822, 154] on main "2:53 Stop PMP - Agile Project Management 2/5 Your iterative development team is…" at bounding box center [424, 326] width 849 height 774
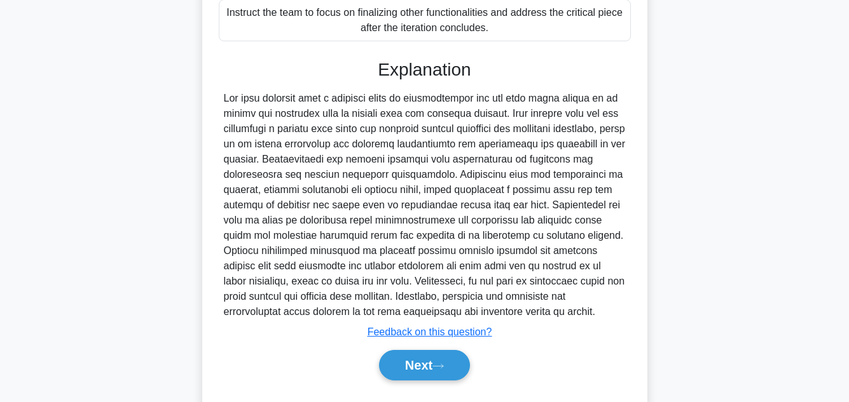
scroll to position [414, 0]
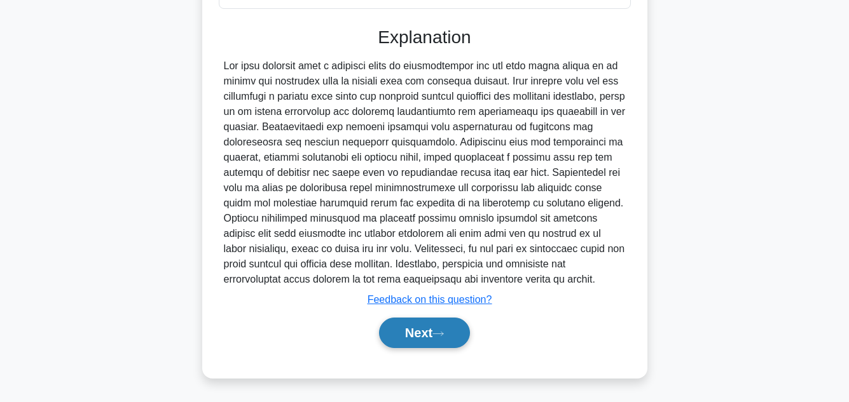
click at [436, 326] on button "Next" at bounding box center [424, 333] width 91 height 31
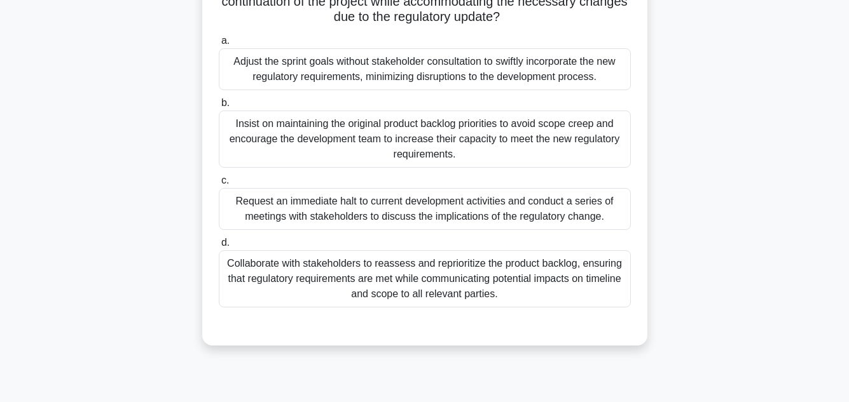
scroll to position [284, 0]
click at [780, 84] on div "In a mature software development company following the agile methodology, a pro…" at bounding box center [424, 75] width 725 height 571
